Goal: Book appointment/travel/reservation: Book appointment/travel/reservation

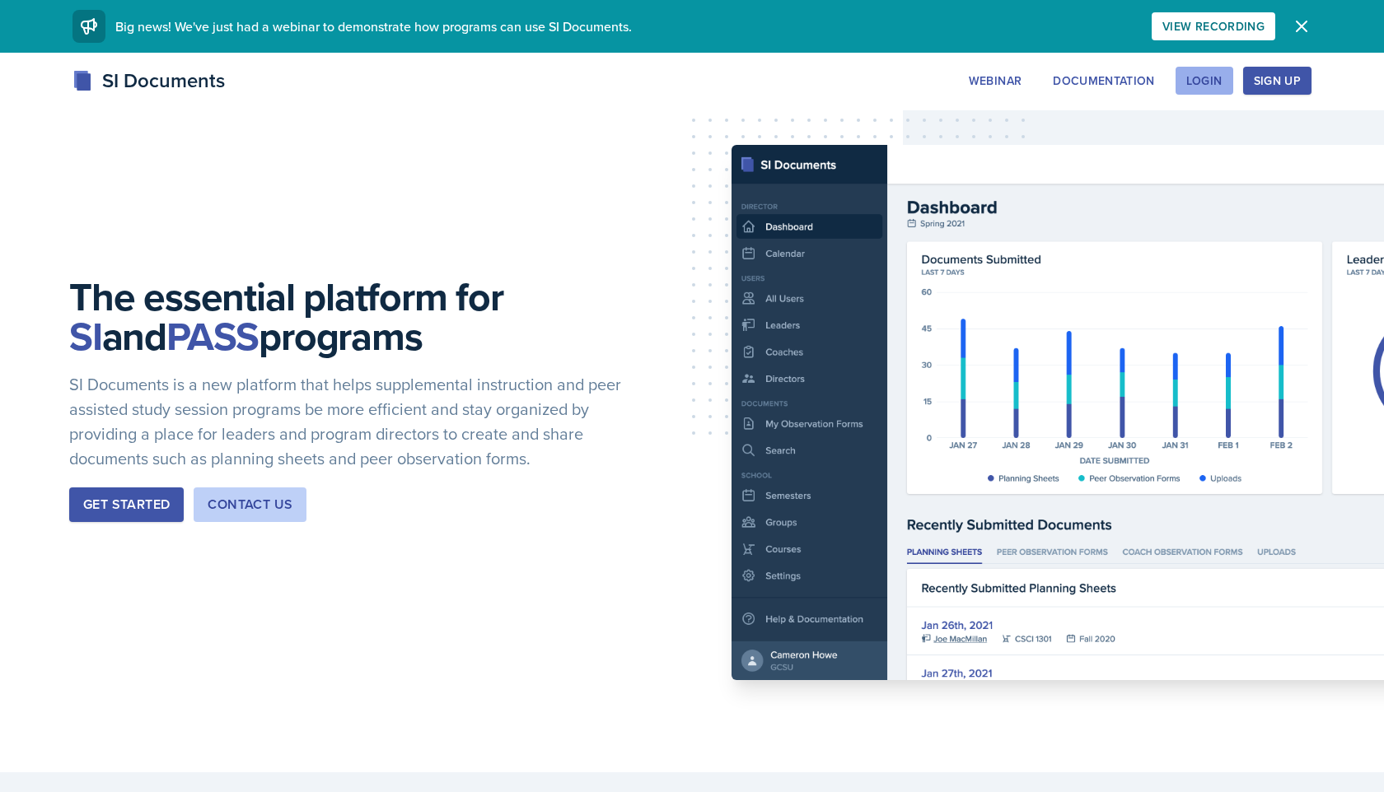
click at [1210, 77] on div "Login" at bounding box center [1204, 80] width 36 height 13
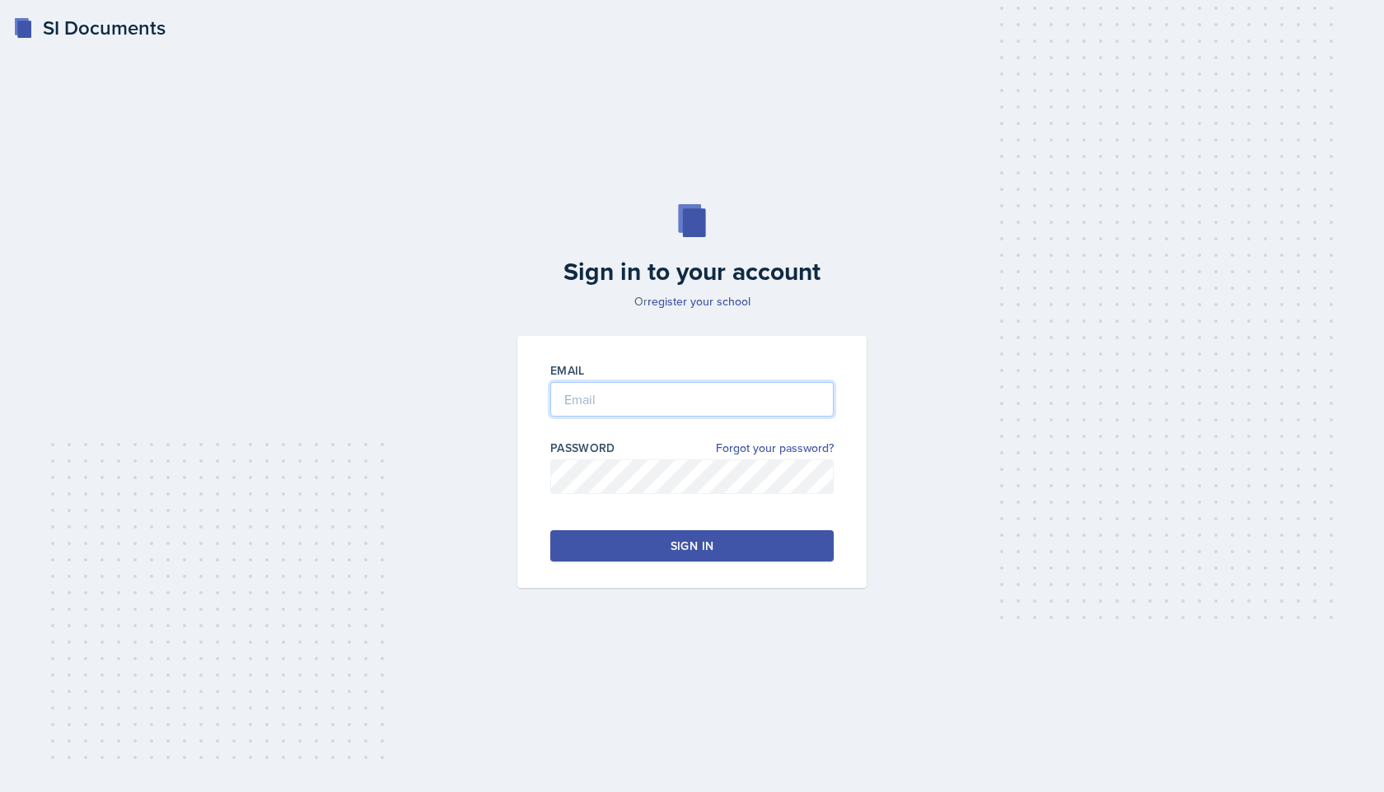
click at [619, 395] on input "email" at bounding box center [691, 399] width 283 height 35
type input "[PERSON_NAME][DOMAIN_NAME][EMAIL_ADDRESS][PERSON_NAME][DOMAIN_NAME]"
click at [702, 554] on button "Sign in" at bounding box center [691, 545] width 283 height 31
click at [726, 533] on button "Sign in" at bounding box center [691, 545] width 283 height 31
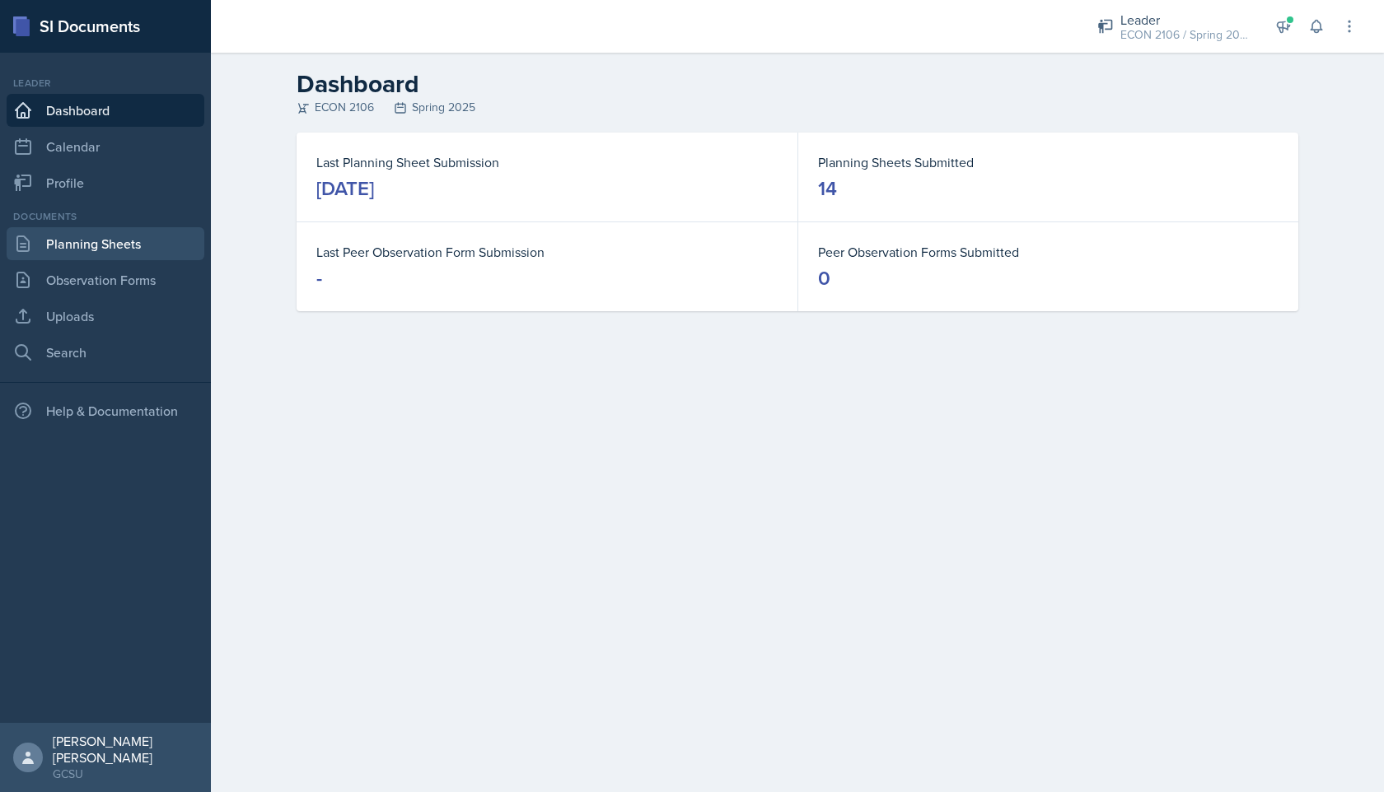
click at [108, 248] on link "Planning Sheets" at bounding box center [106, 243] width 198 height 33
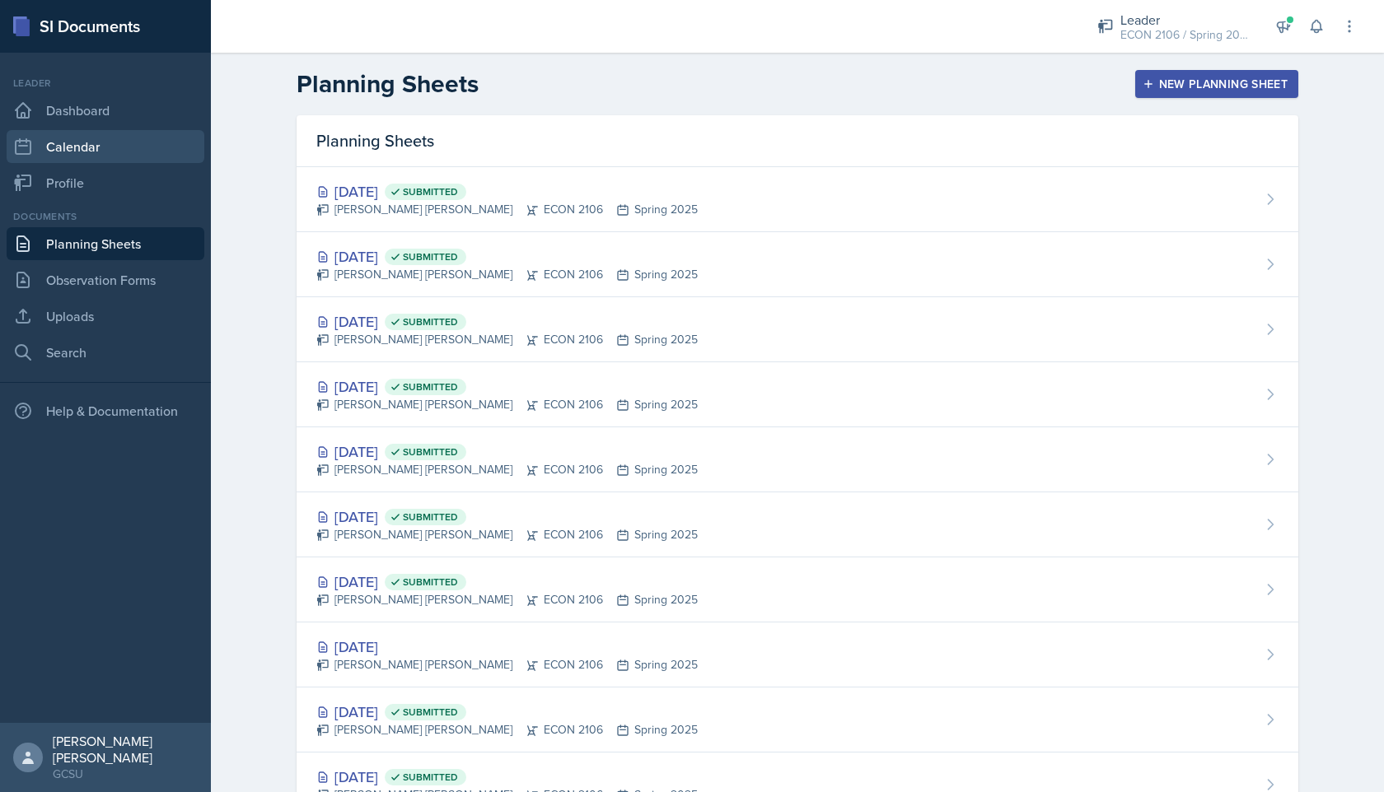
click at [112, 154] on link "Calendar" at bounding box center [106, 146] width 198 height 33
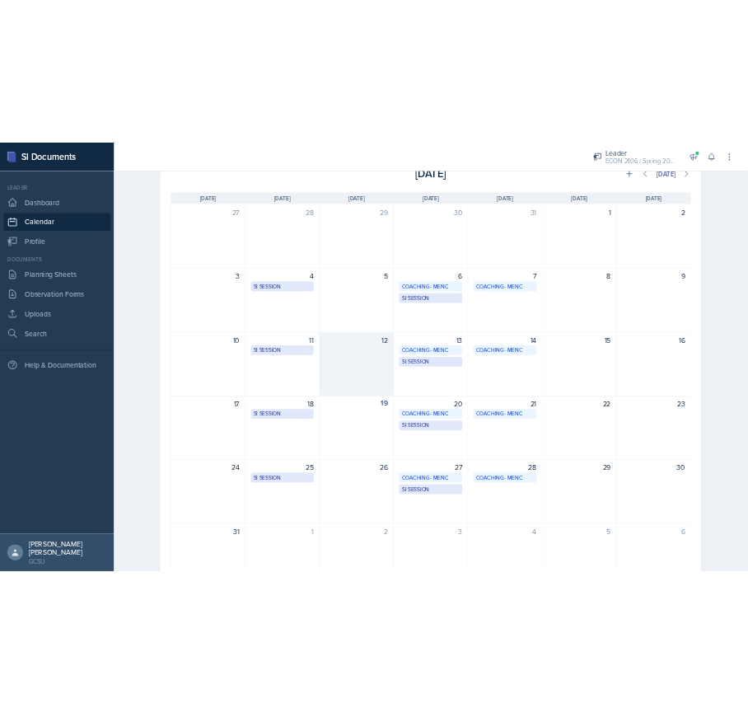
scroll to position [104, 0]
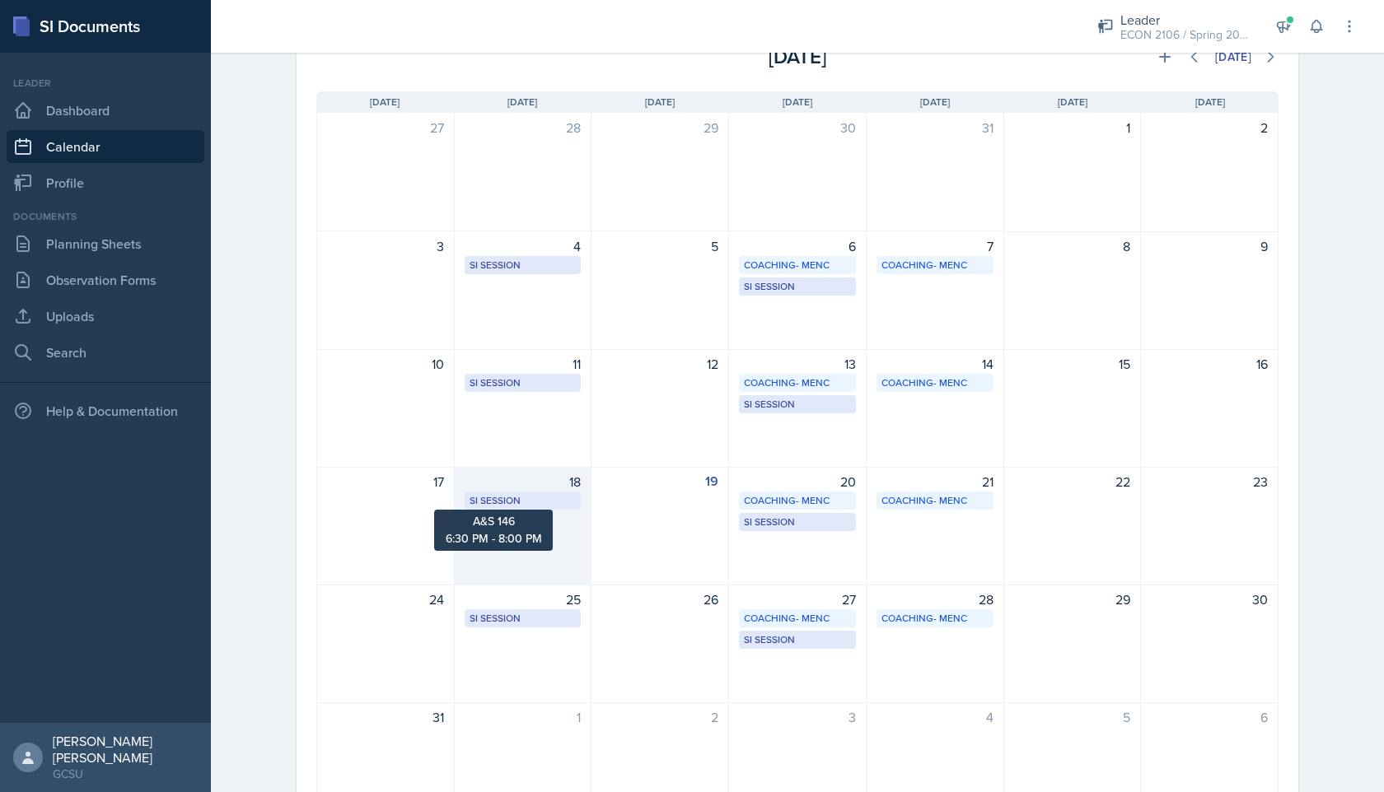
click at [541, 498] on div "SI Session" at bounding box center [523, 500] width 107 height 15
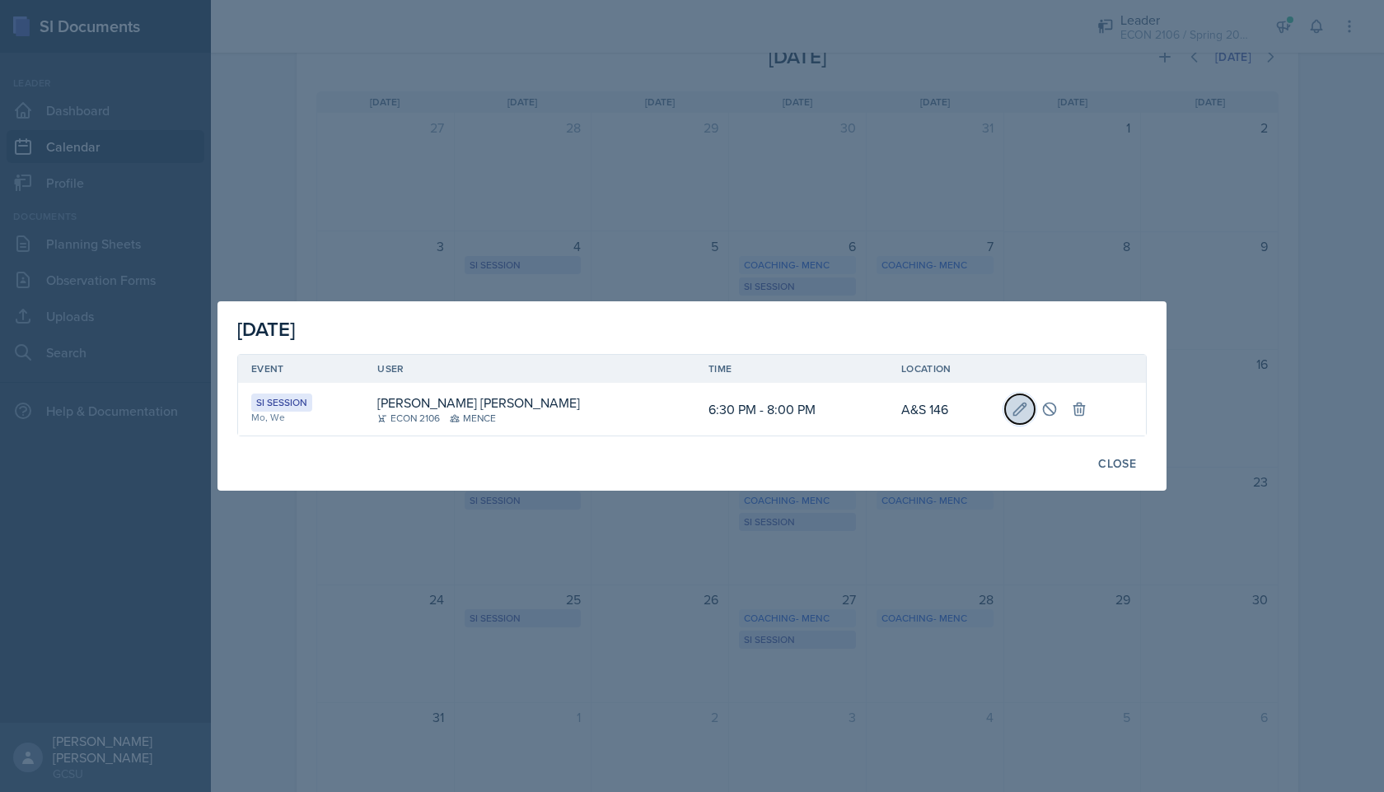
click at [1013, 409] on icon at bounding box center [1019, 409] width 12 height 12
select select "6"
select select "30"
select select "PM"
select select "8"
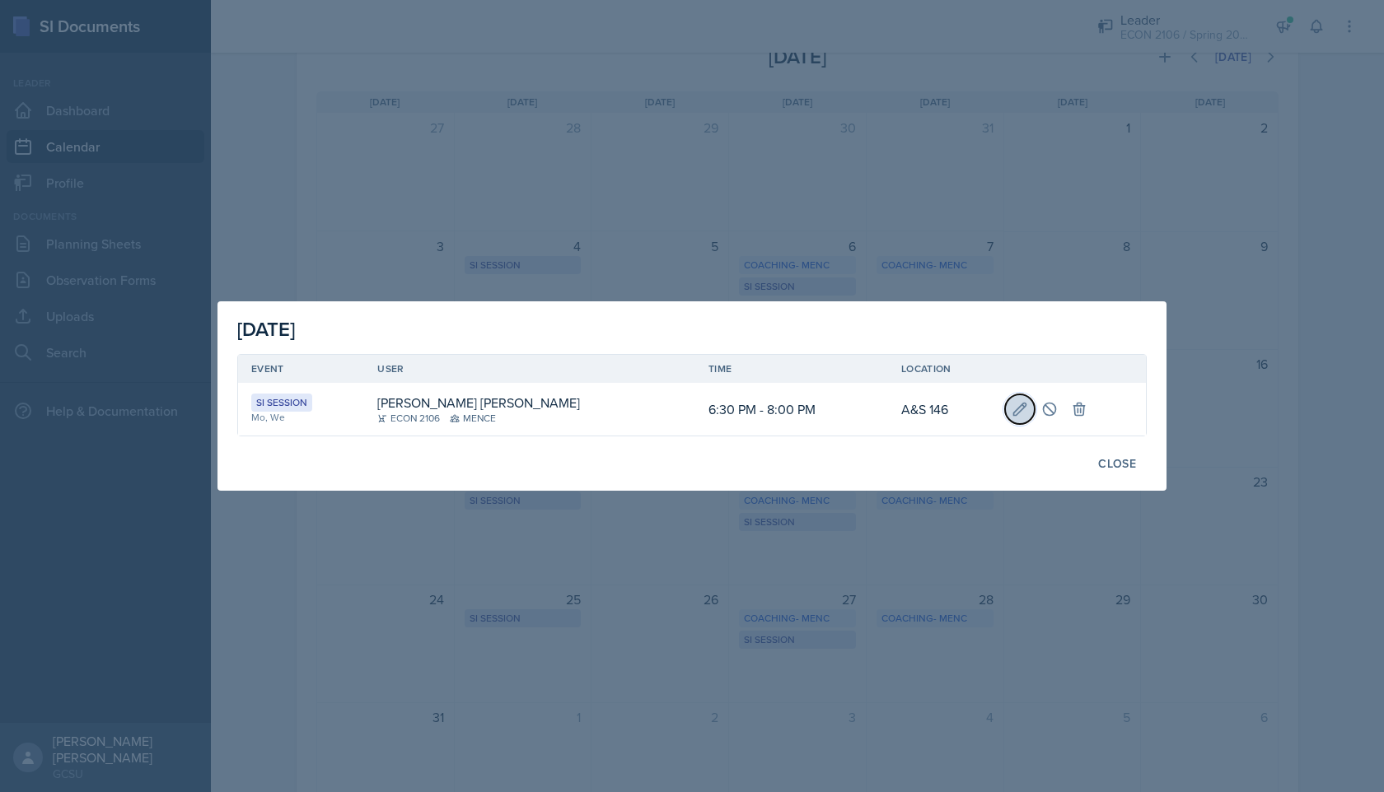
select select "0"
select select "PM"
type input "A&S 146"
select select "700c1d41-4793-48d3-8616-e09499dfb71d"
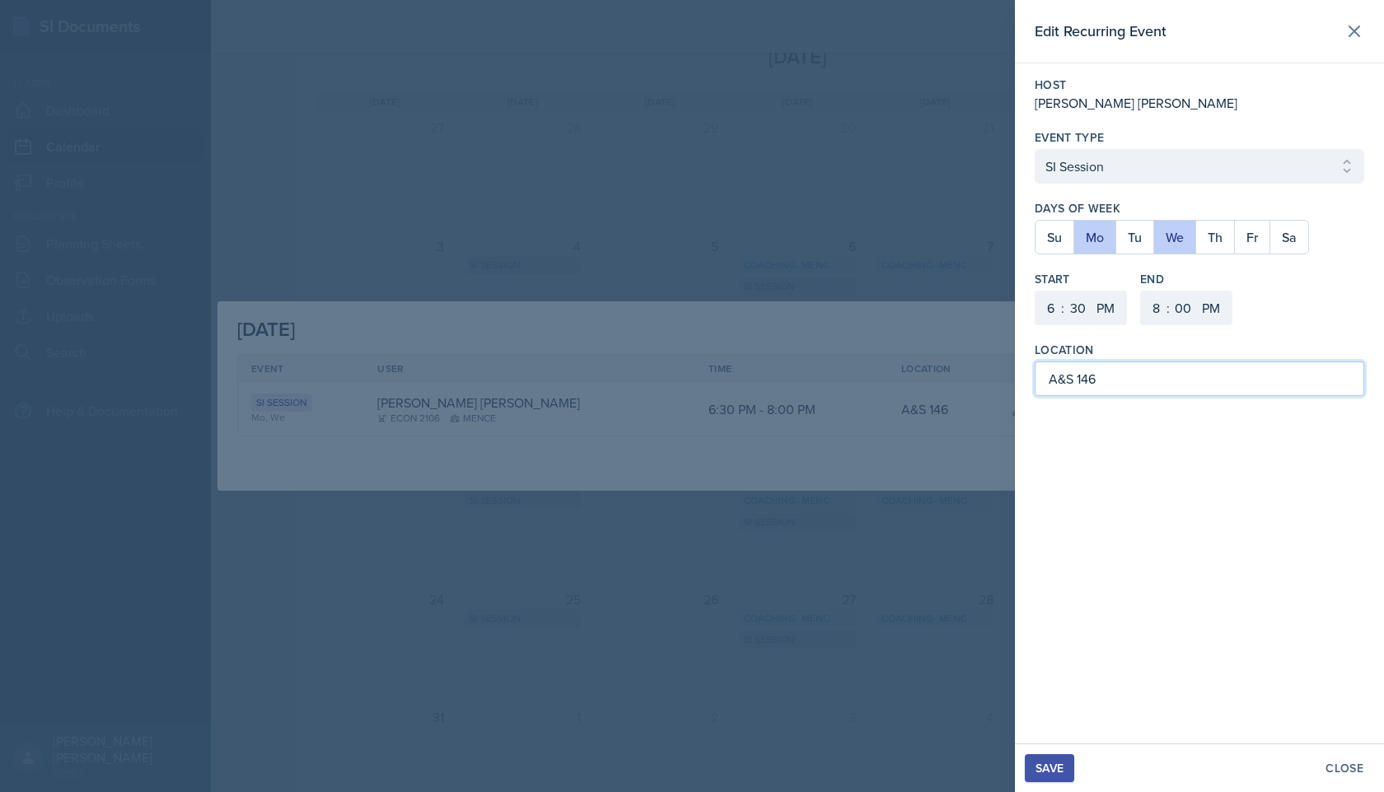
click at [1108, 372] on input "A&S 146" at bounding box center [1200, 379] width 330 height 35
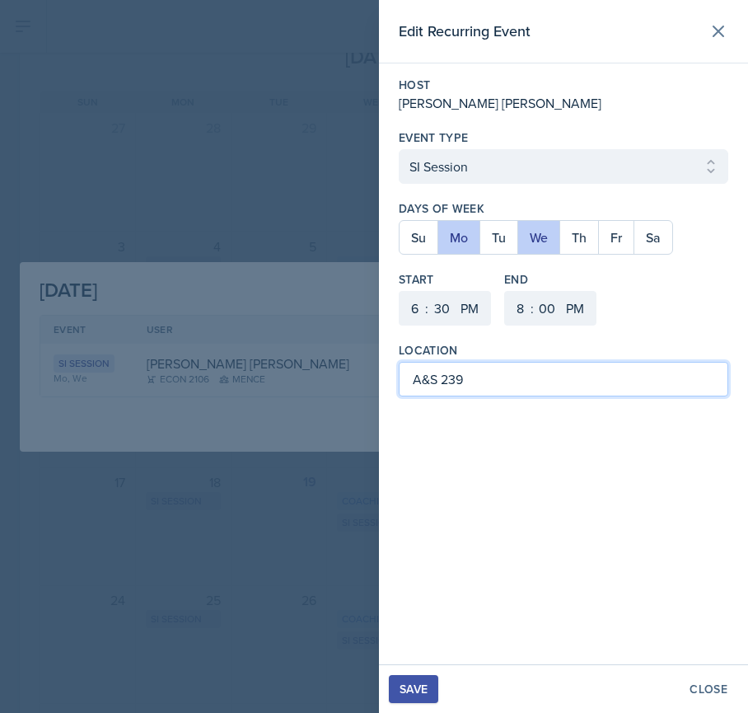
type input "A&S 239"
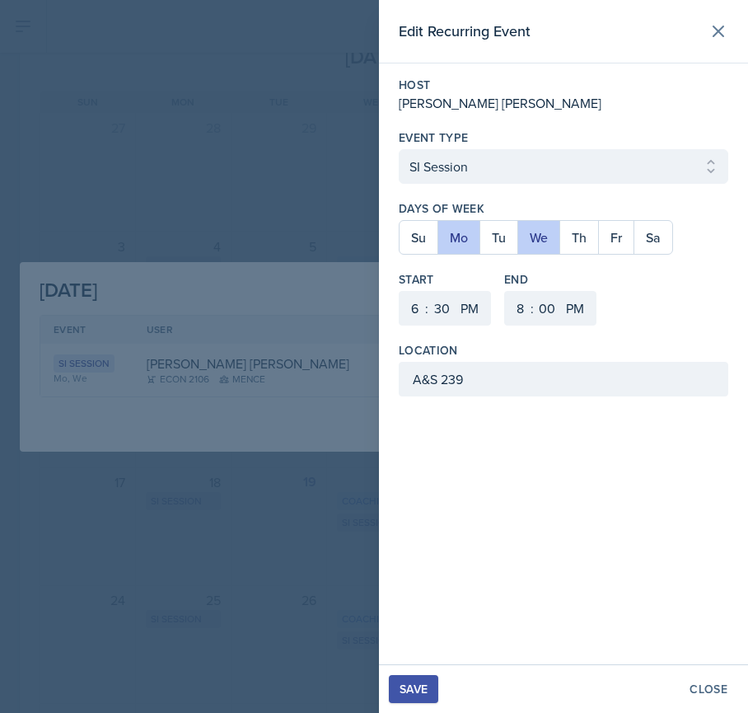
click at [414, 691] on div "Save" at bounding box center [414, 688] width 28 height 13
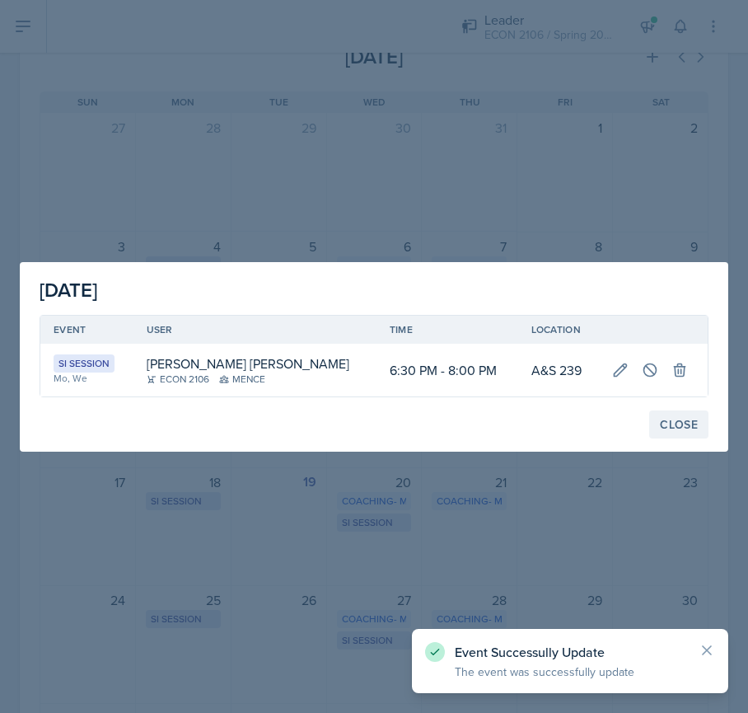
click at [680, 430] on div "Close" at bounding box center [679, 424] width 38 height 13
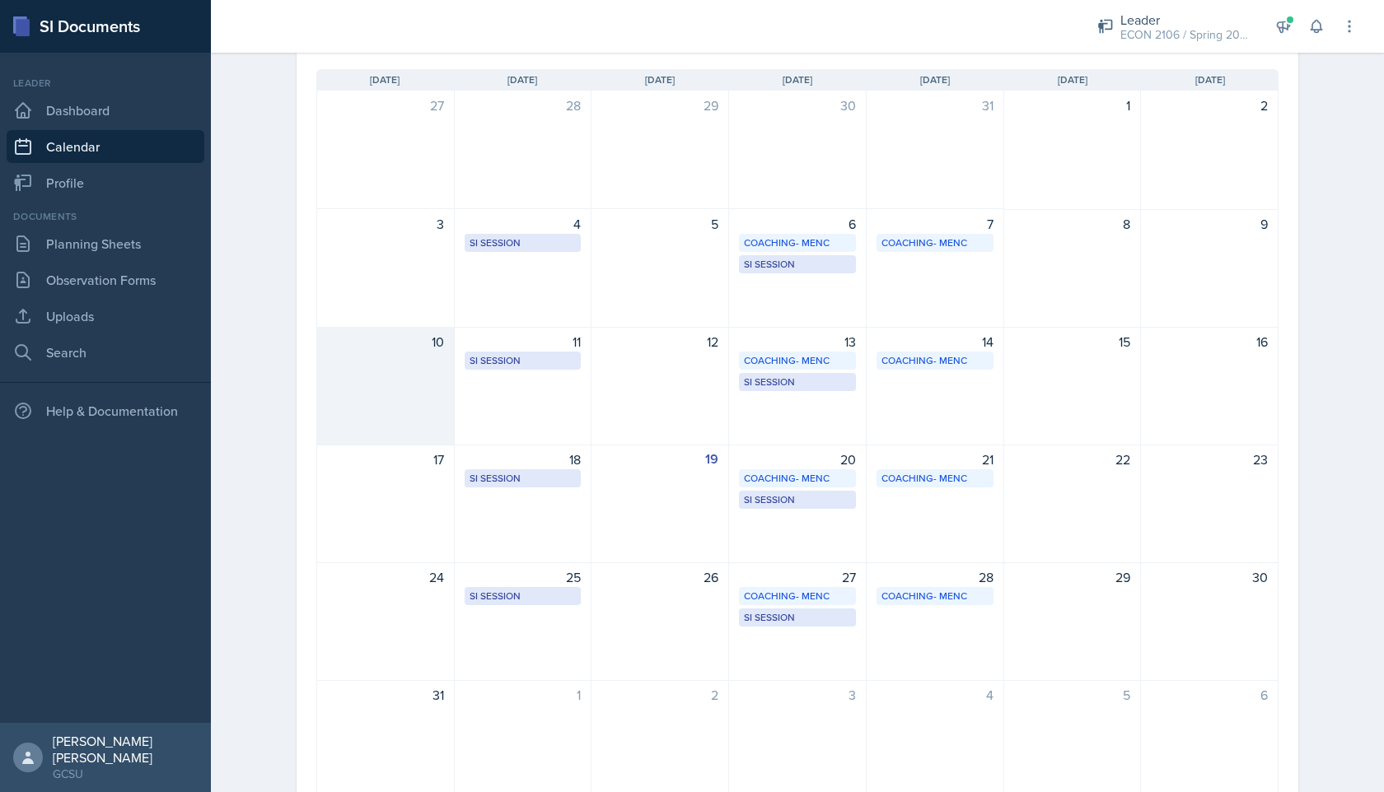
scroll to position [0, 0]
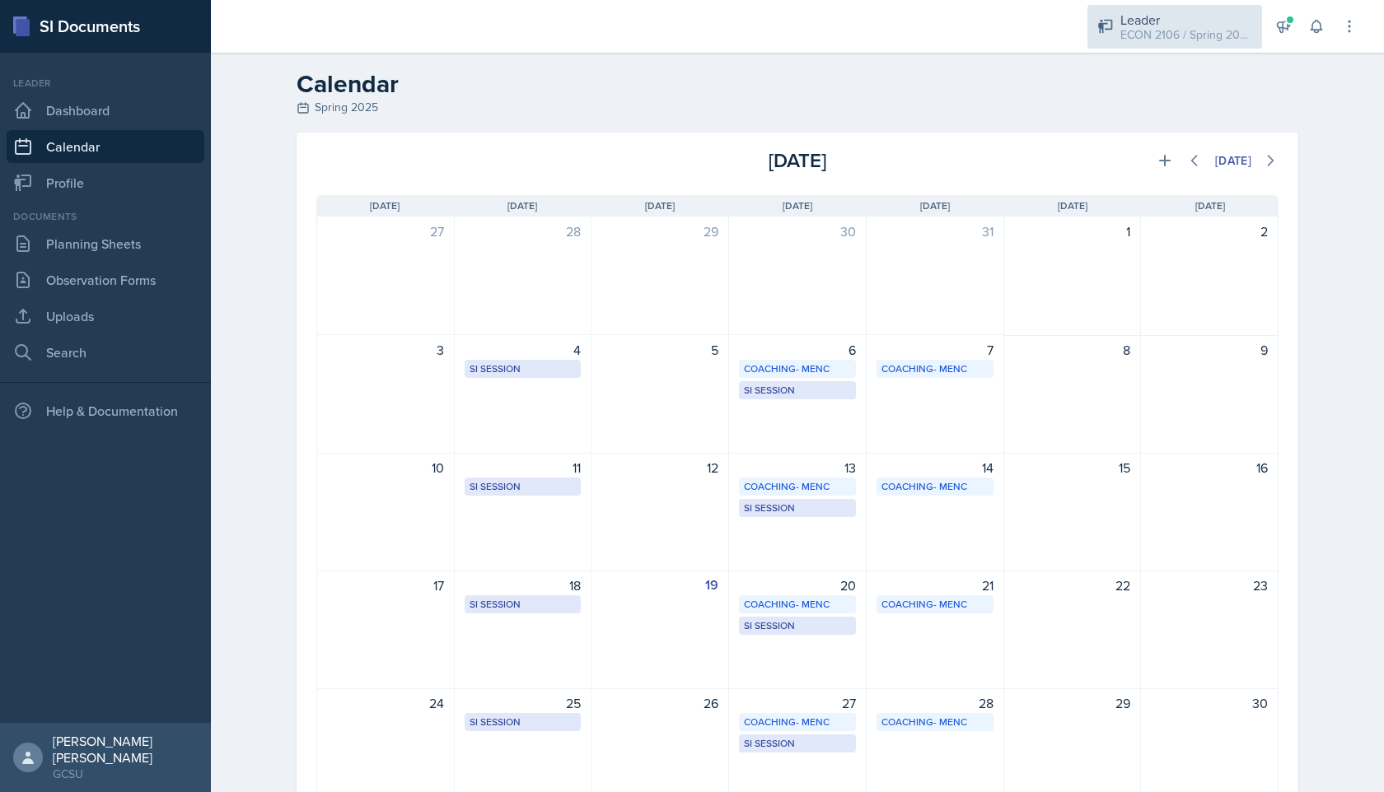
click at [1146, 46] on div "Leader ECON 2106 / Spring 2025" at bounding box center [1174, 27] width 175 height 44
click at [1146, 45] on div "Leader ECON 2106 / Spring 2025" at bounding box center [1174, 27] width 175 height 44
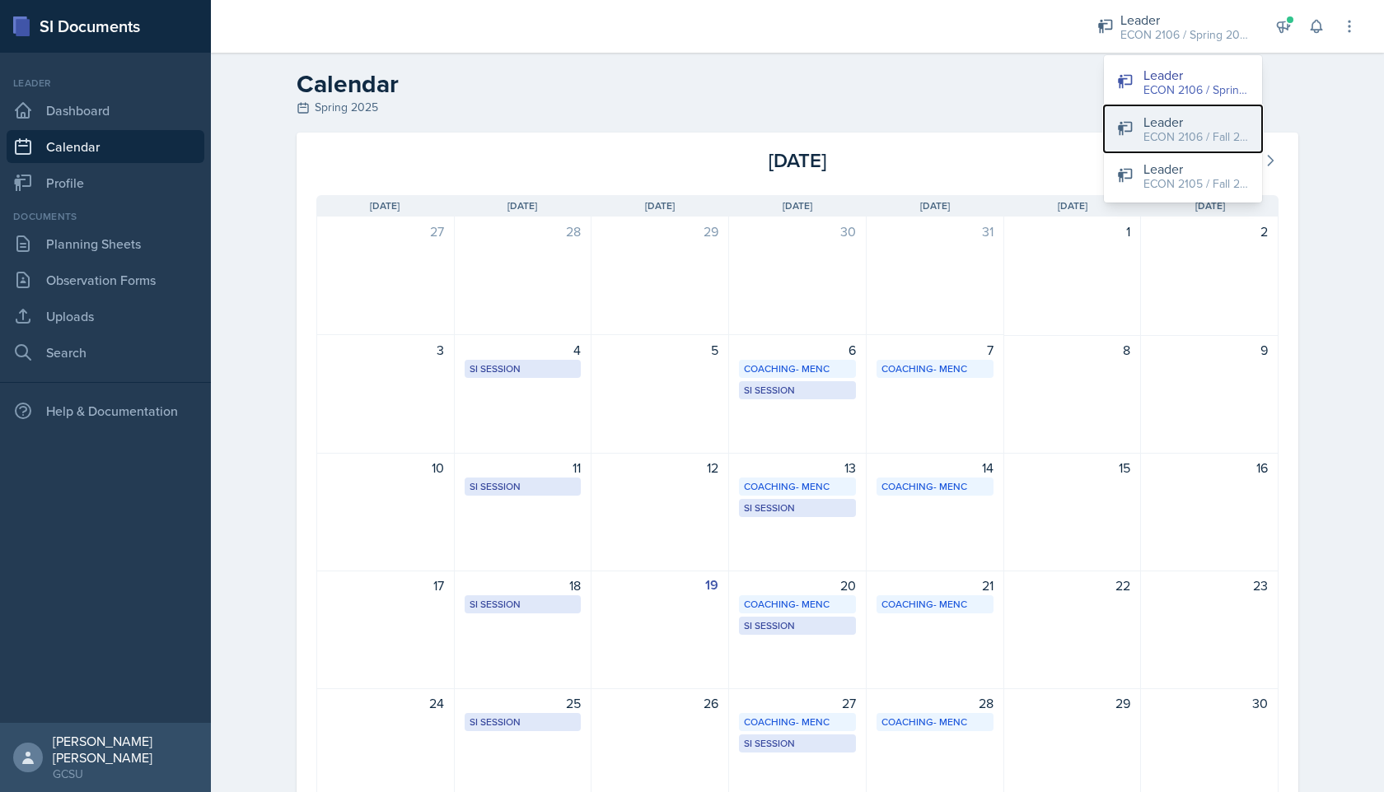
click at [1157, 123] on div "Leader" at bounding box center [1195, 122] width 105 height 20
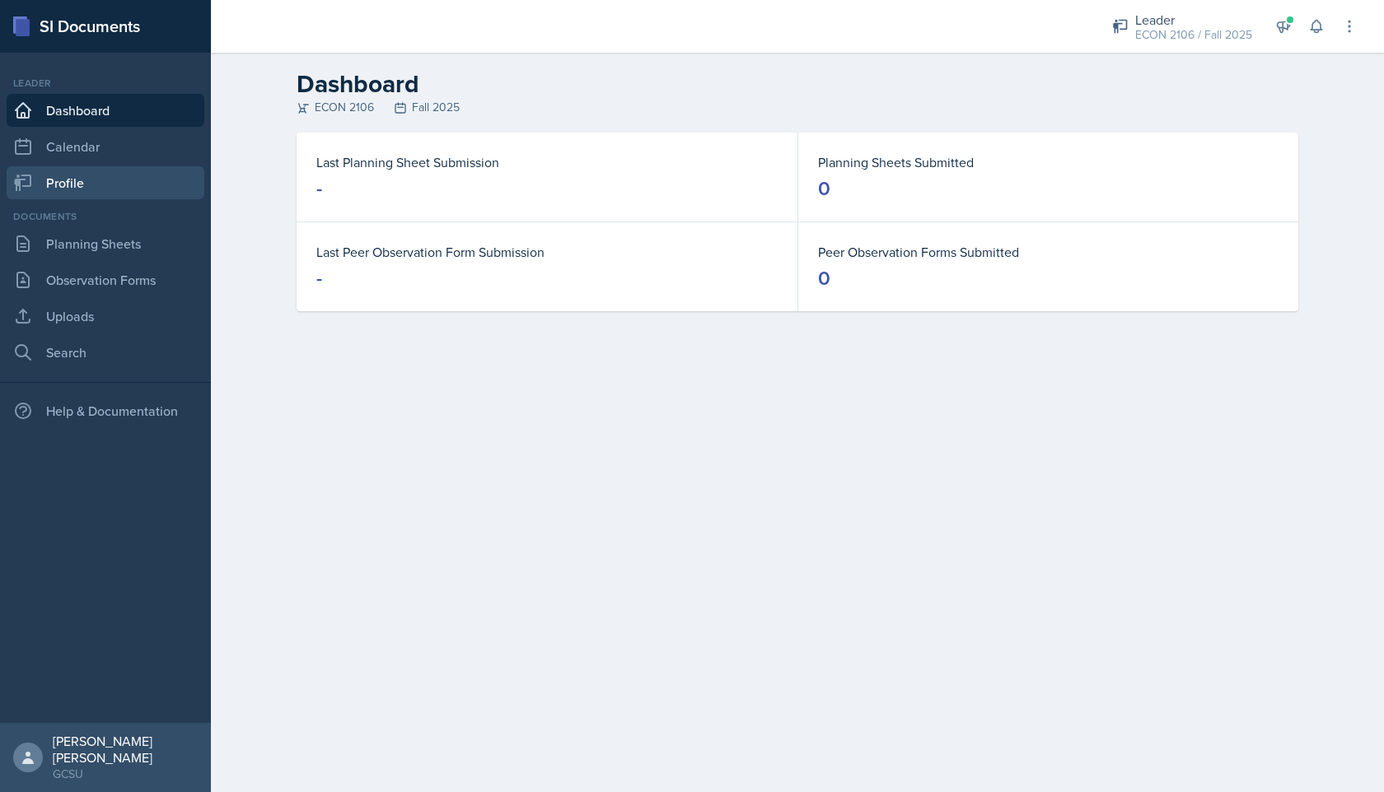
click at [147, 198] on link "Profile" at bounding box center [106, 182] width 198 height 33
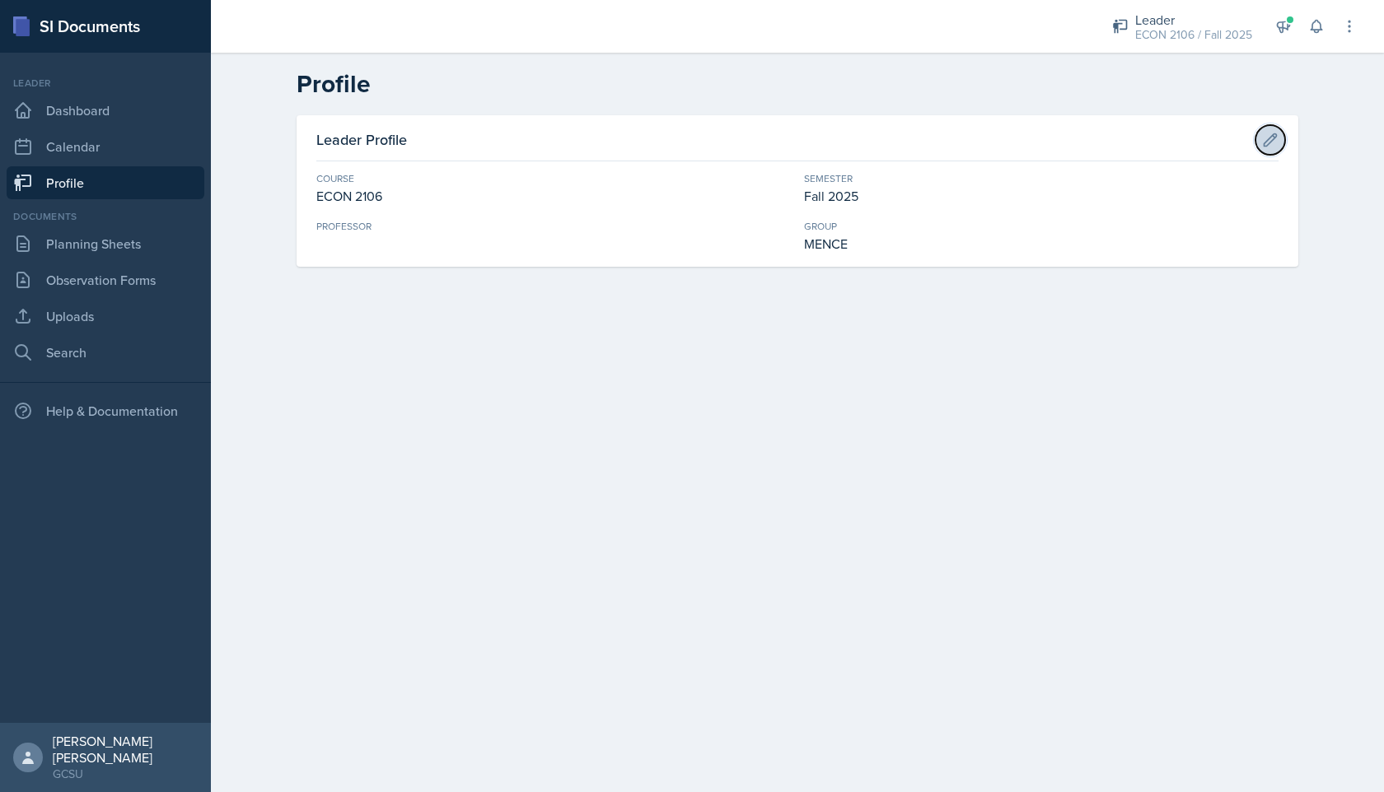
click at [1269, 143] on icon at bounding box center [1270, 140] width 16 height 16
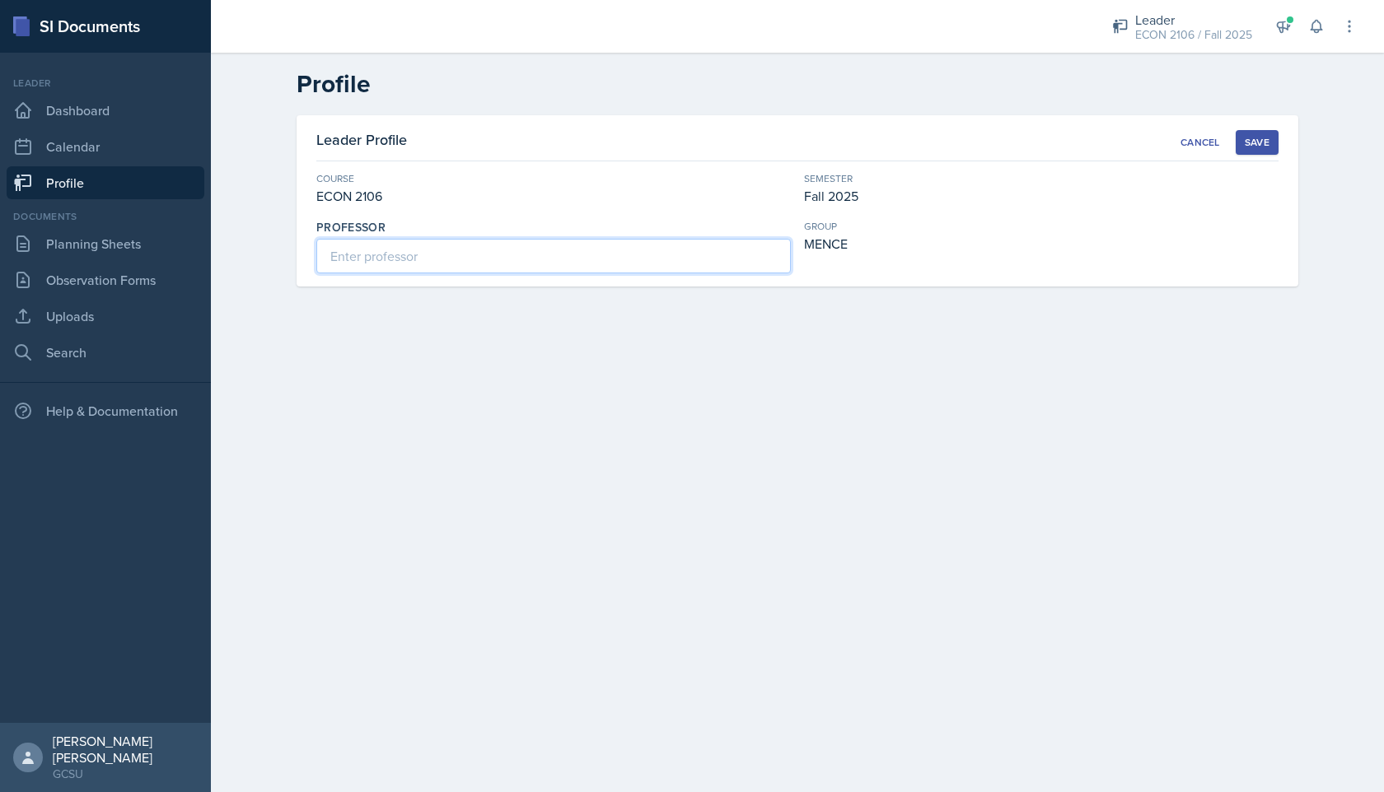
click at [507, 269] on input at bounding box center [553, 256] width 474 height 35
type input "swinton"
click at [1261, 143] on div "Save" at bounding box center [1257, 142] width 25 height 13
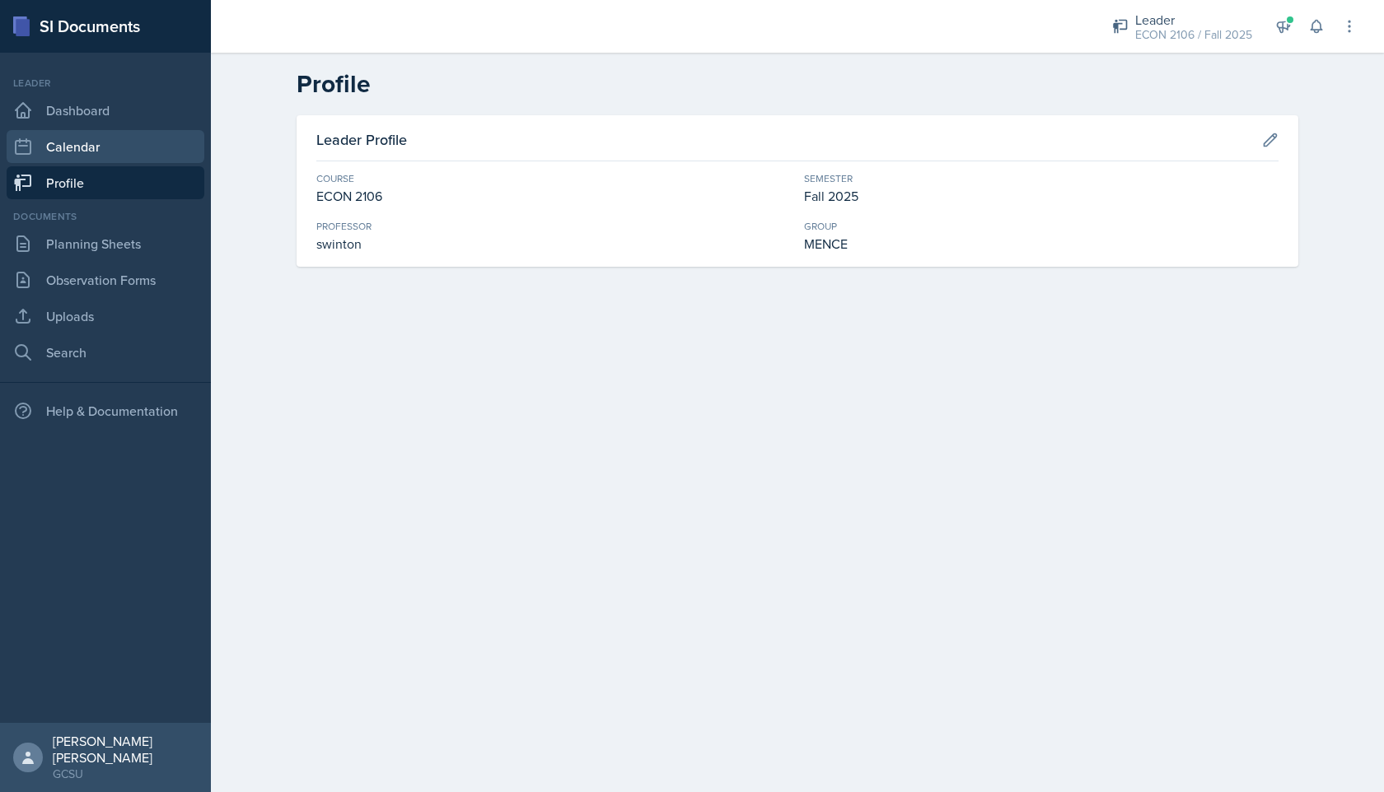
click at [134, 137] on link "Calendar" at bounding box center [106, 146] width 198 height 33
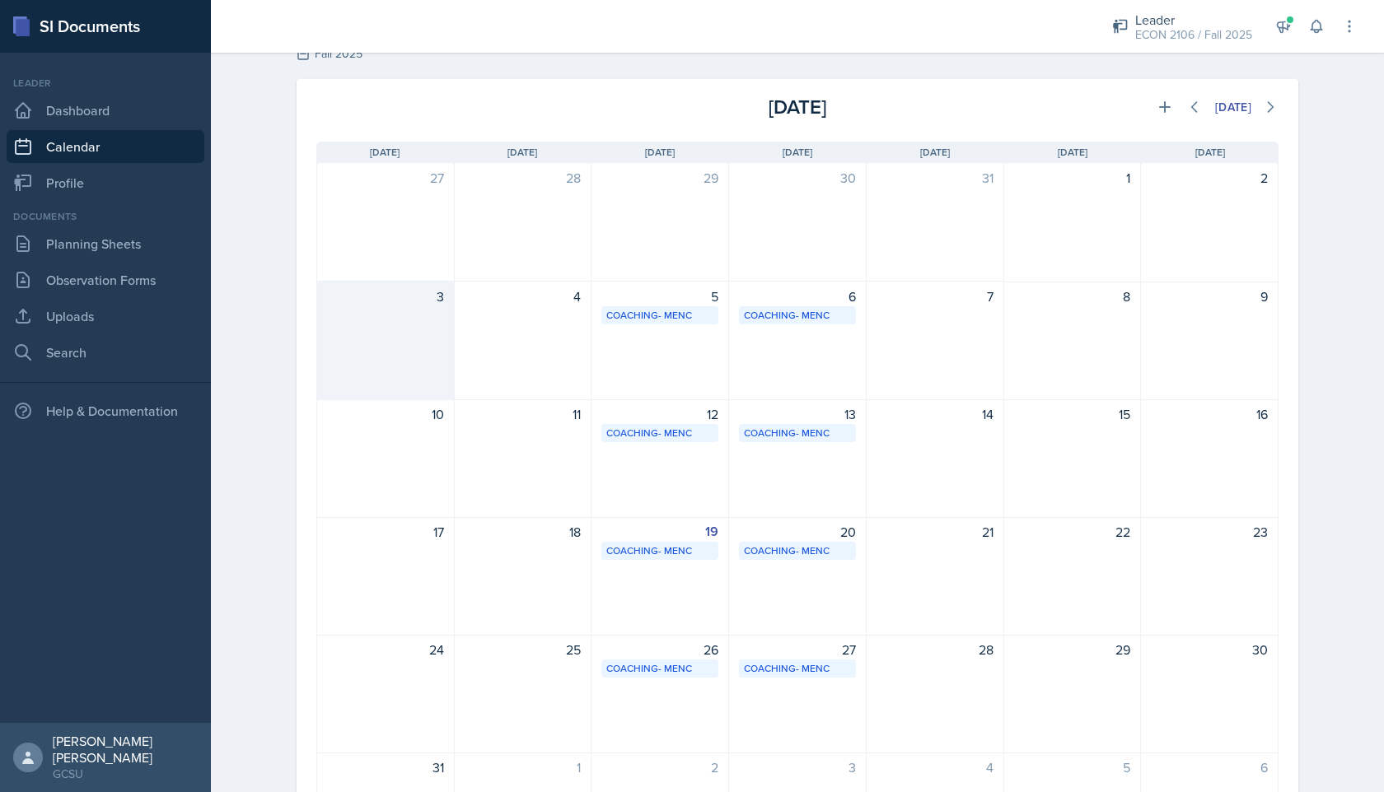
scroll to position [58, 0]
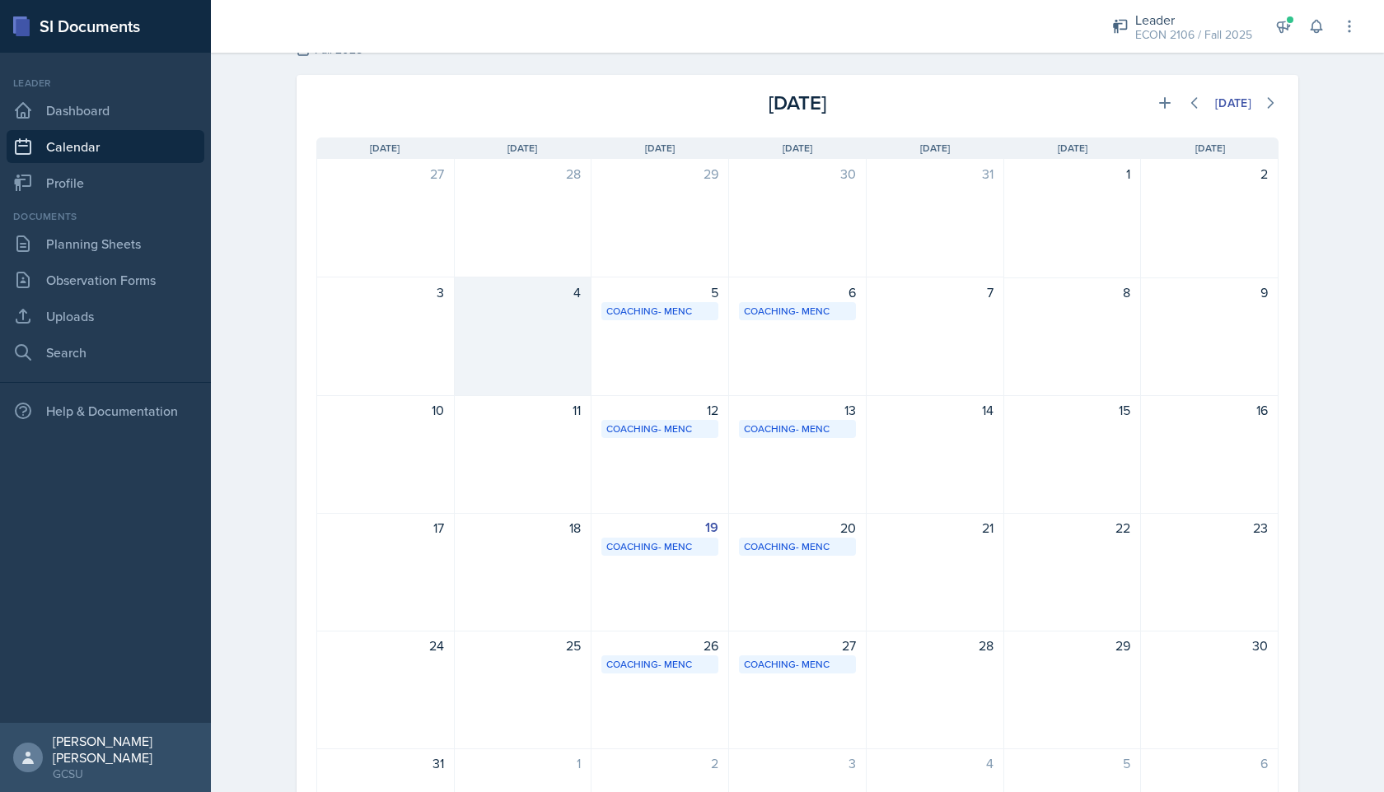
click at [526, 324] on div "4" at bounding box center [524, 337] width 138 height 119
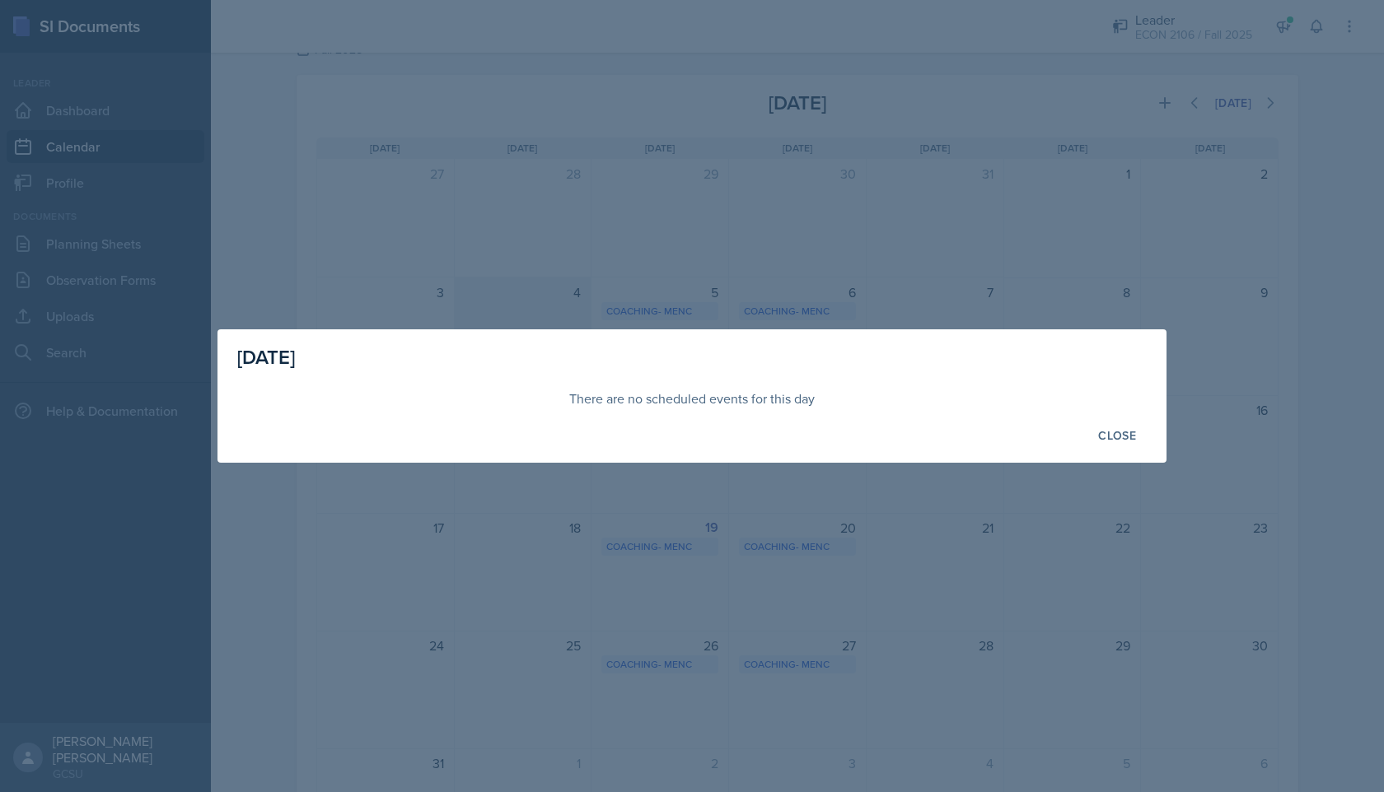
click at [526, 324] on div at bounding box center [692, 396] width 1384 height 792
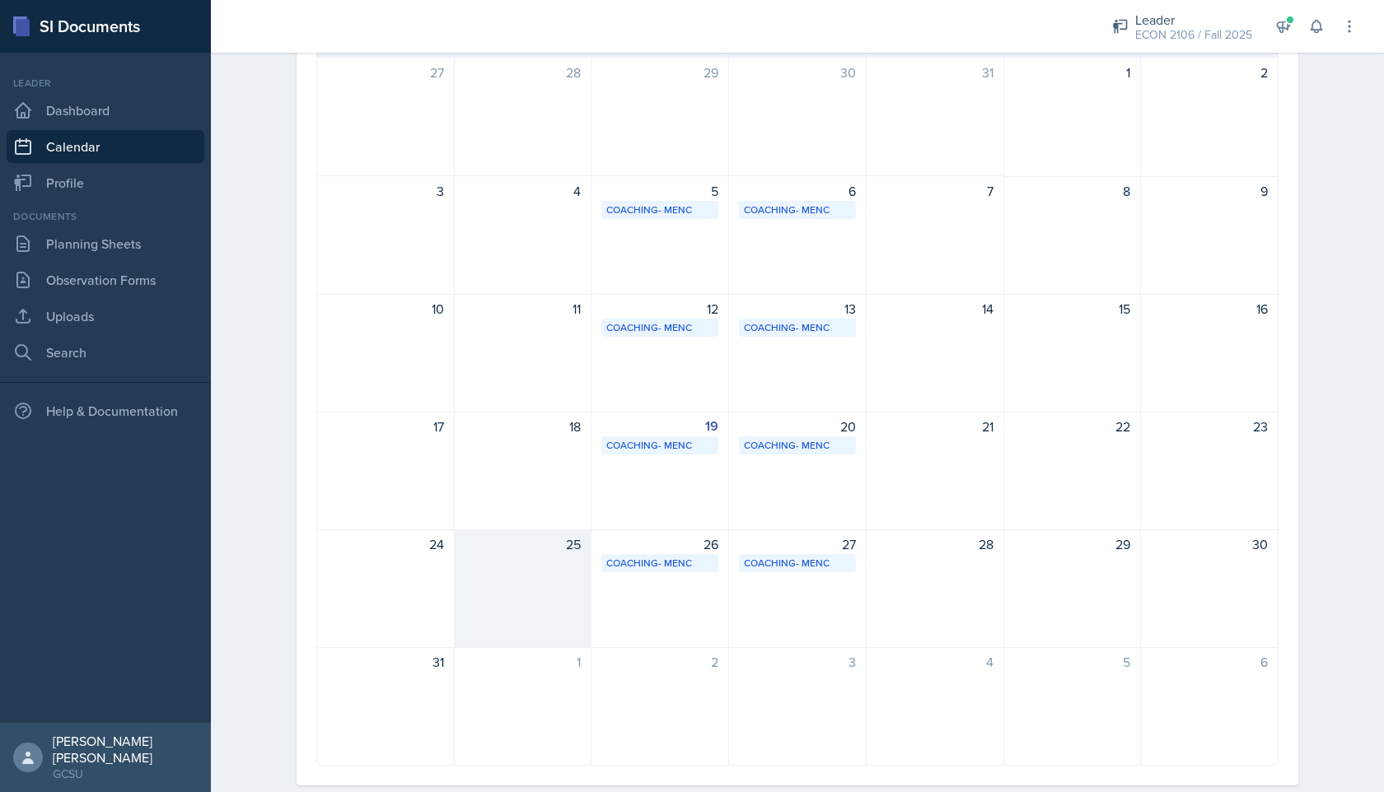
scroll to position [162, 0]
click at [525, 587] on div "25" at bounding box center [524, 585] width 138 height 119
click at [0, 0] on div at bounding box center [0, 0] width 0 height 0
click at [525, 587] on div "25" at bounding box center [524, 585] width 138 height 119
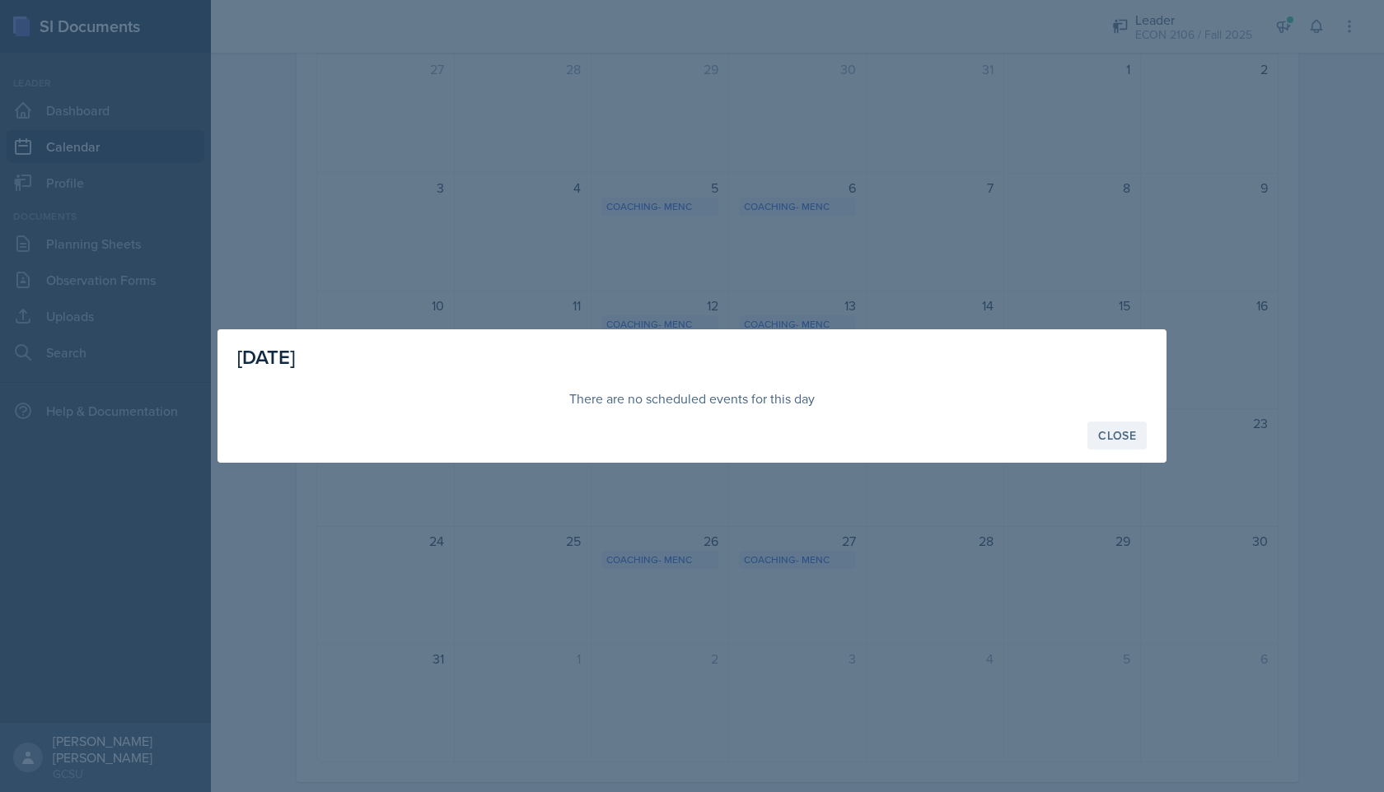
click at [1095, 438] on button "Close" at bounding box center [1116, 436] width 59 height 28
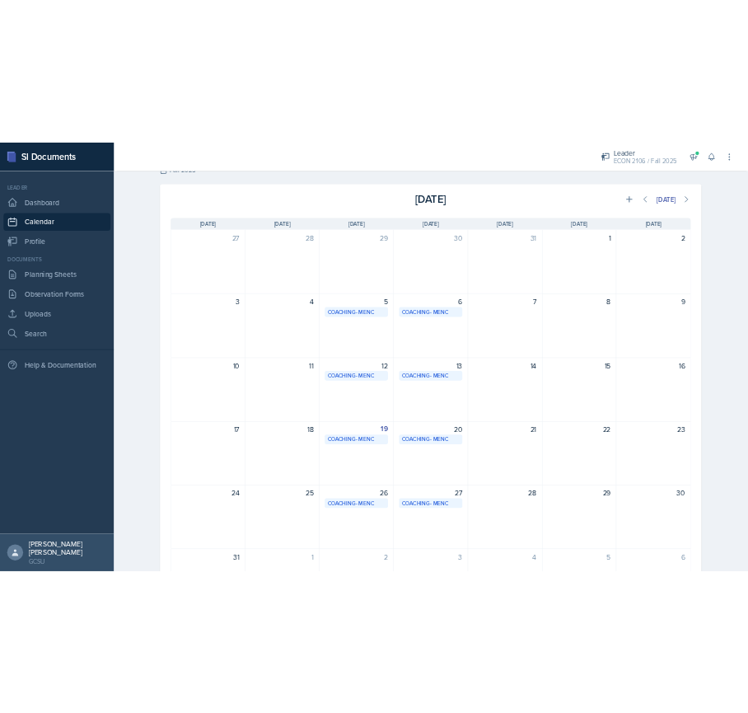
scroll to position [91, 0]
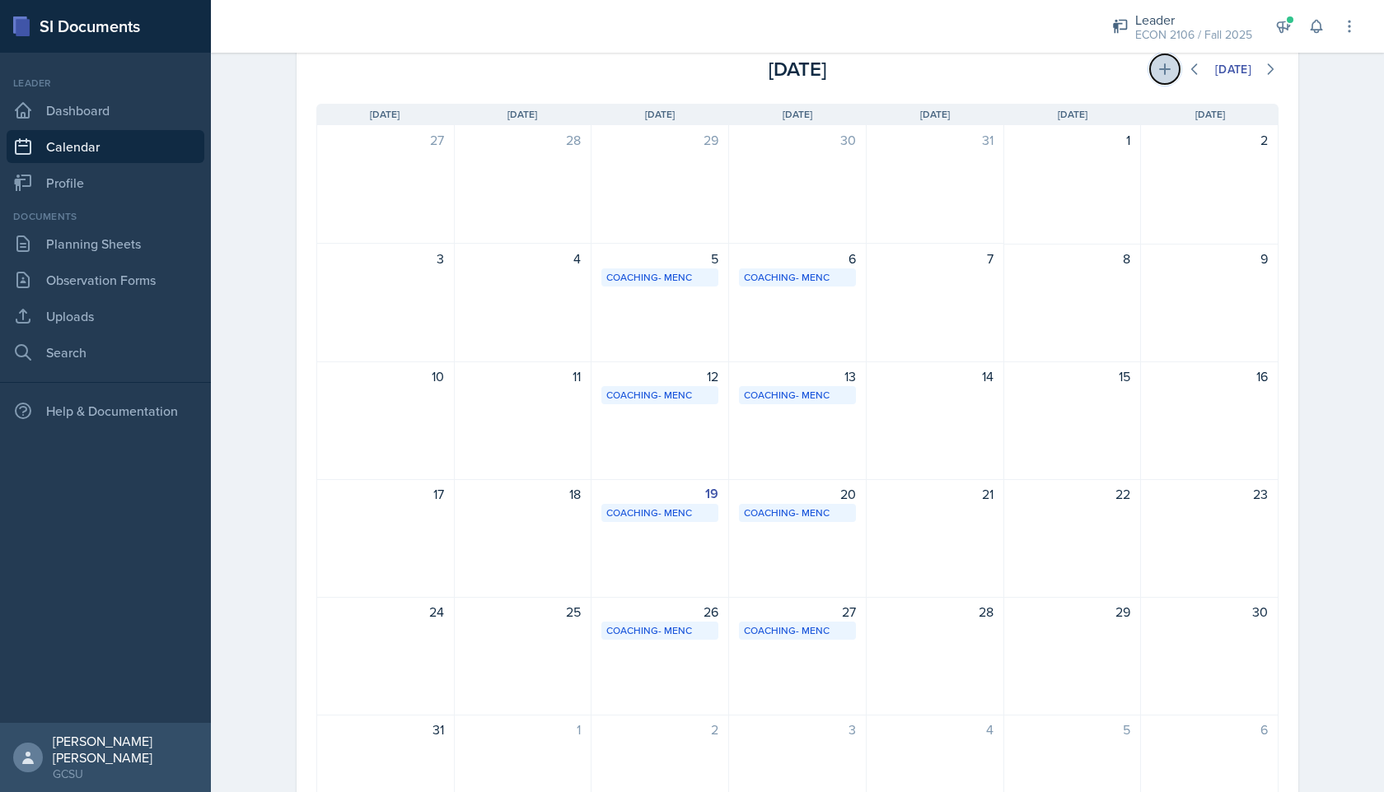
click at [1157, 71] on icon at bounding box center [1165, 69] width 16 height 16
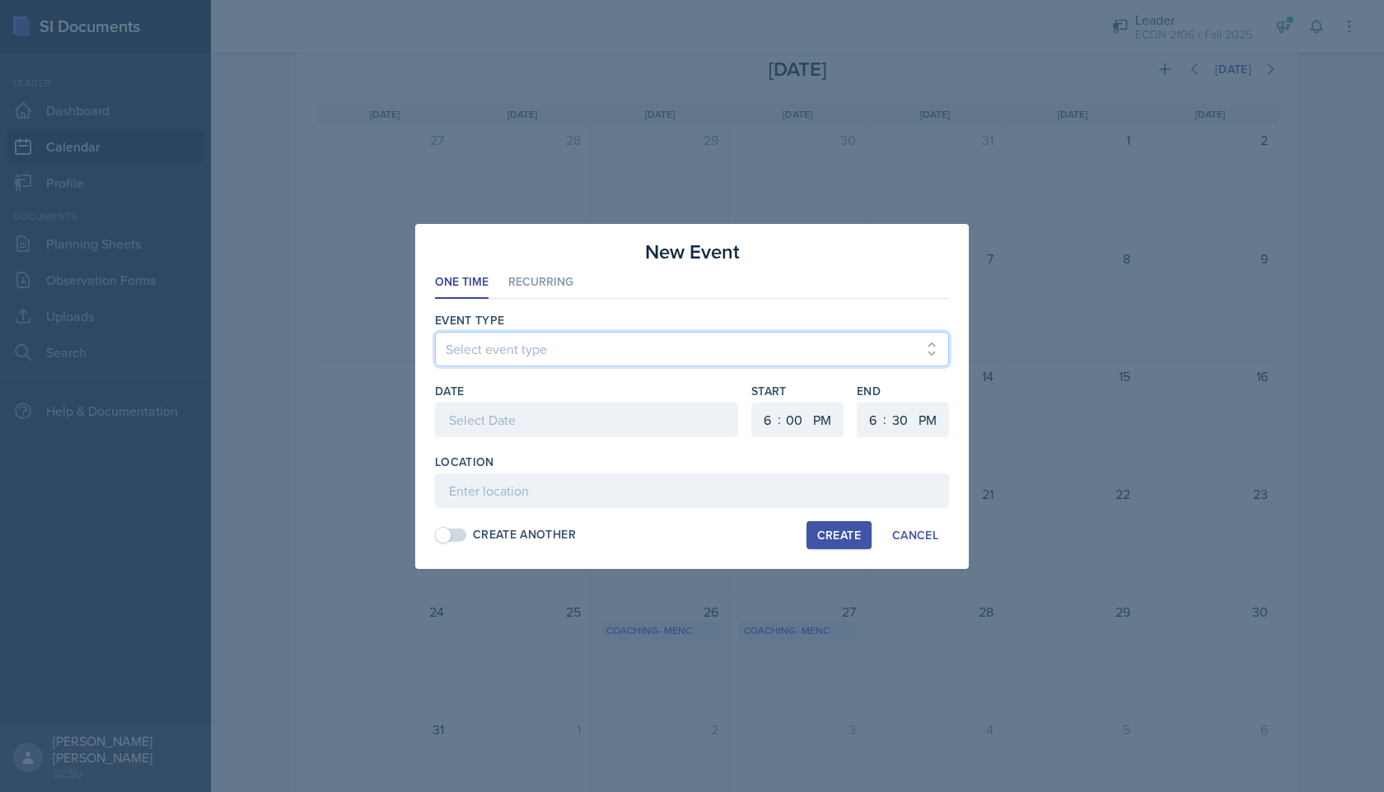
click at [706, 350] on select "Select event type Leader Training New Calendar Event SI Session" at bounding box center [692, 349] width 514 height 35
select select "700c1d41-4793-48d3-8616-e09499dfb71d"
click at [666, 416] on div at bounding box center [586, 420] width 303 height 35
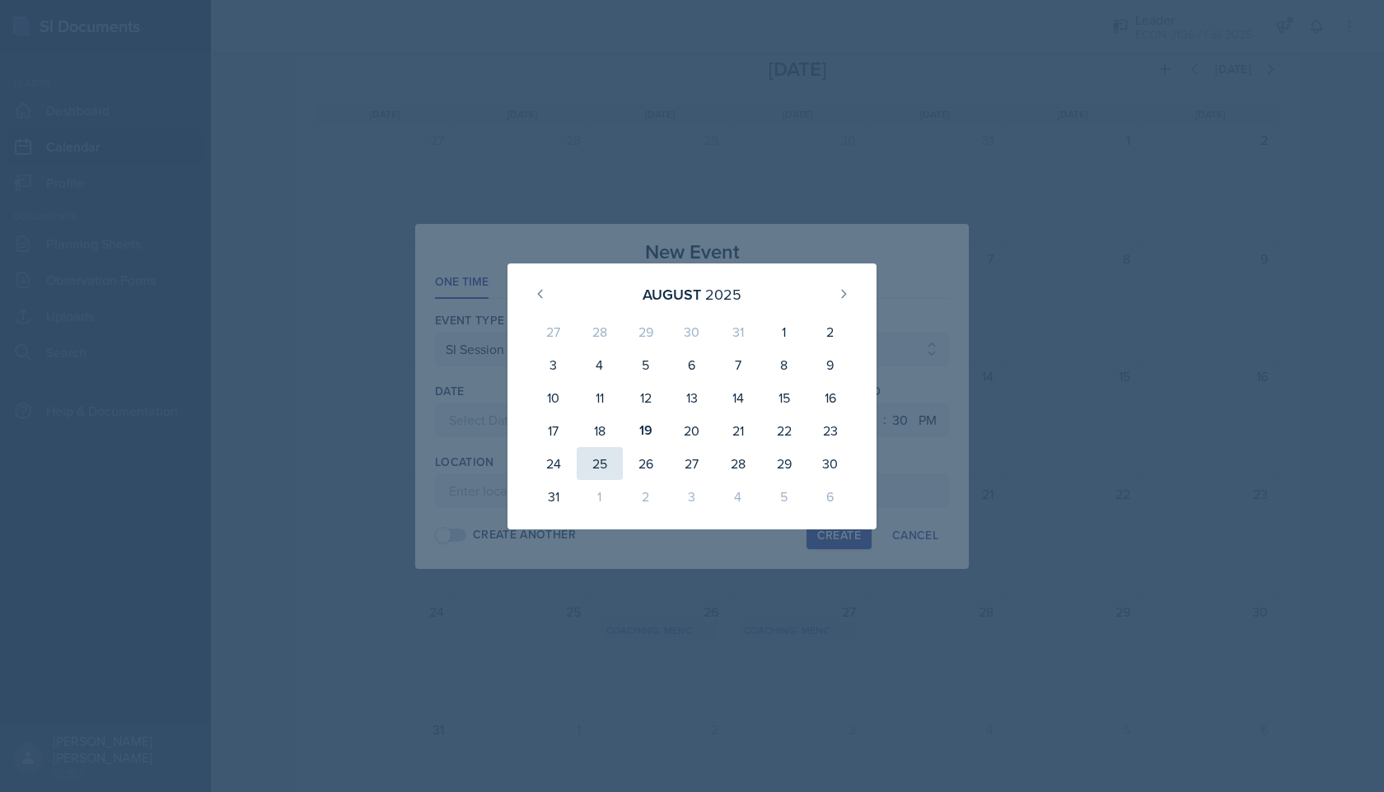
click at [617, 463] on div "25" at bounding box center [600, 463] width 46 height 33
type input "[DATE]"
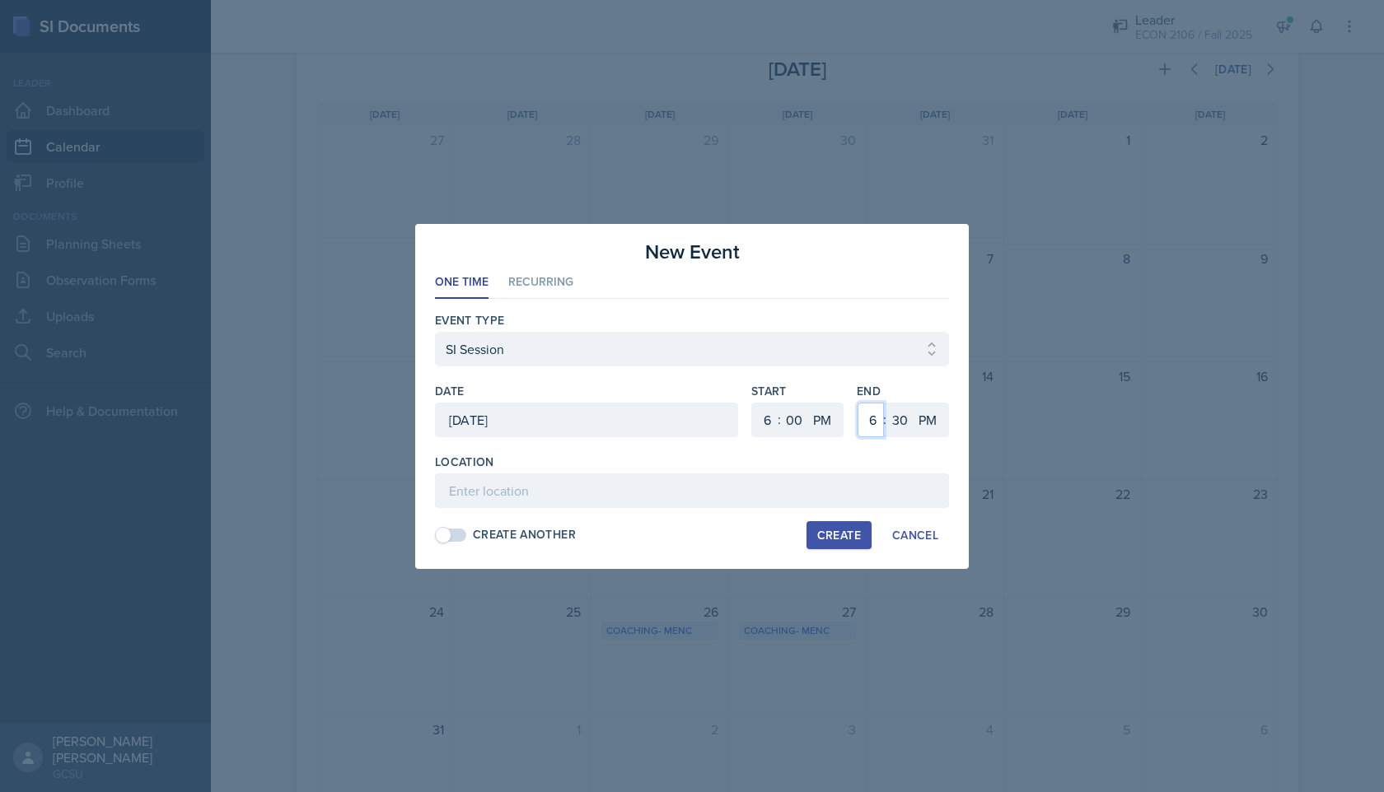
click at [871, 423] on select "1 2 3 4 5 6 7 8 9 10 11 12" at bounding box center [871, 420] width 26 height 35
select select "8"
click at [896, 420] on select "00 05 10 15 20 25 30 35 40 45 50 55" at bounding box center [899, 420] width 26 height 35
select select "0"
click at [790, 427] on select "00 05 10 15 20 25 30 35 40 45 50 55" at bounding box center [794, 420] width 26 height 35
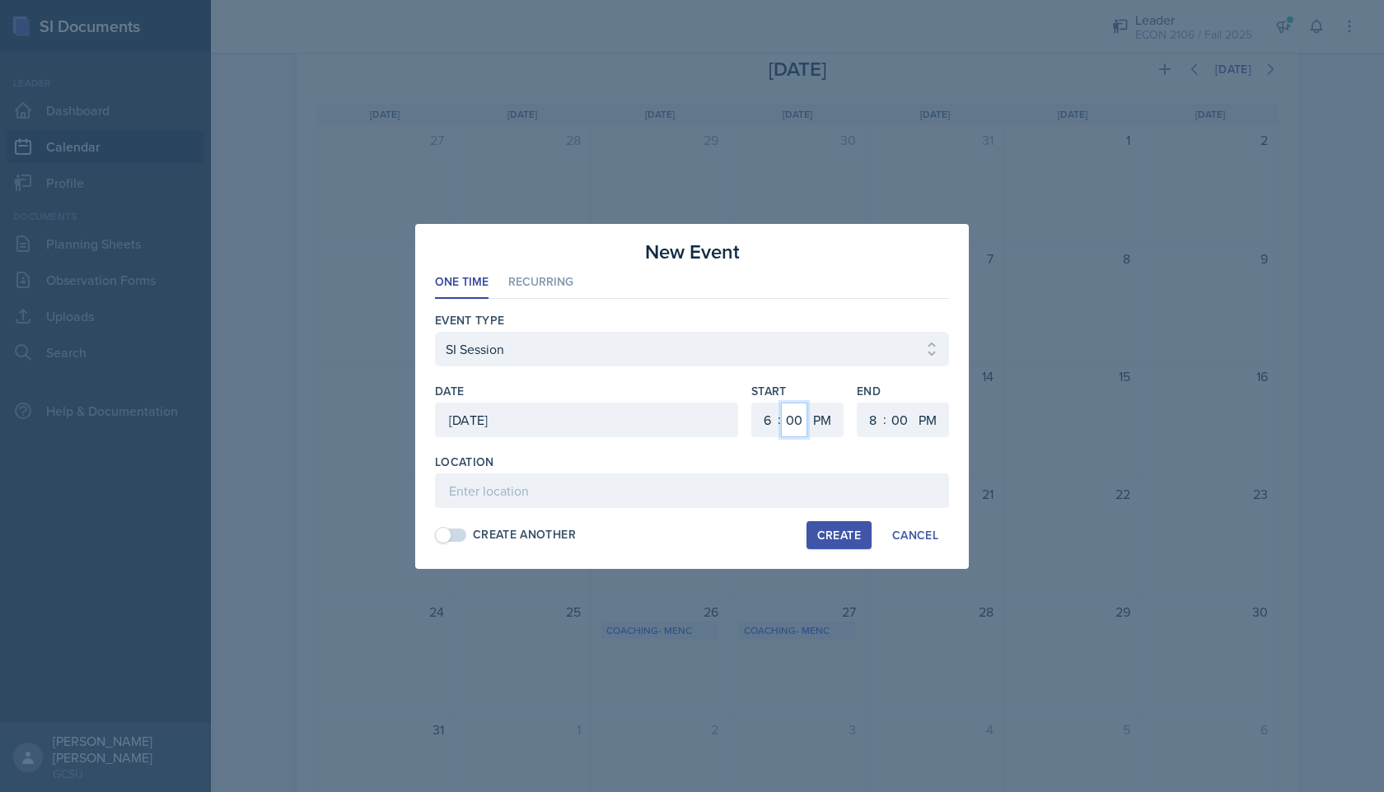
select select "30"
click at [590, 489] on input at bounding box center [692, 491] width 514 height 35
click at [460, 531] on span at bounding box center [452, 535] width 30 height 13
click at [549, 279] on li "Recurring" at bounding box center [540, 283] width 65 height 32
click at [503, 411] on button "Mo" at bounding box center [495, 420] width 42 height 33
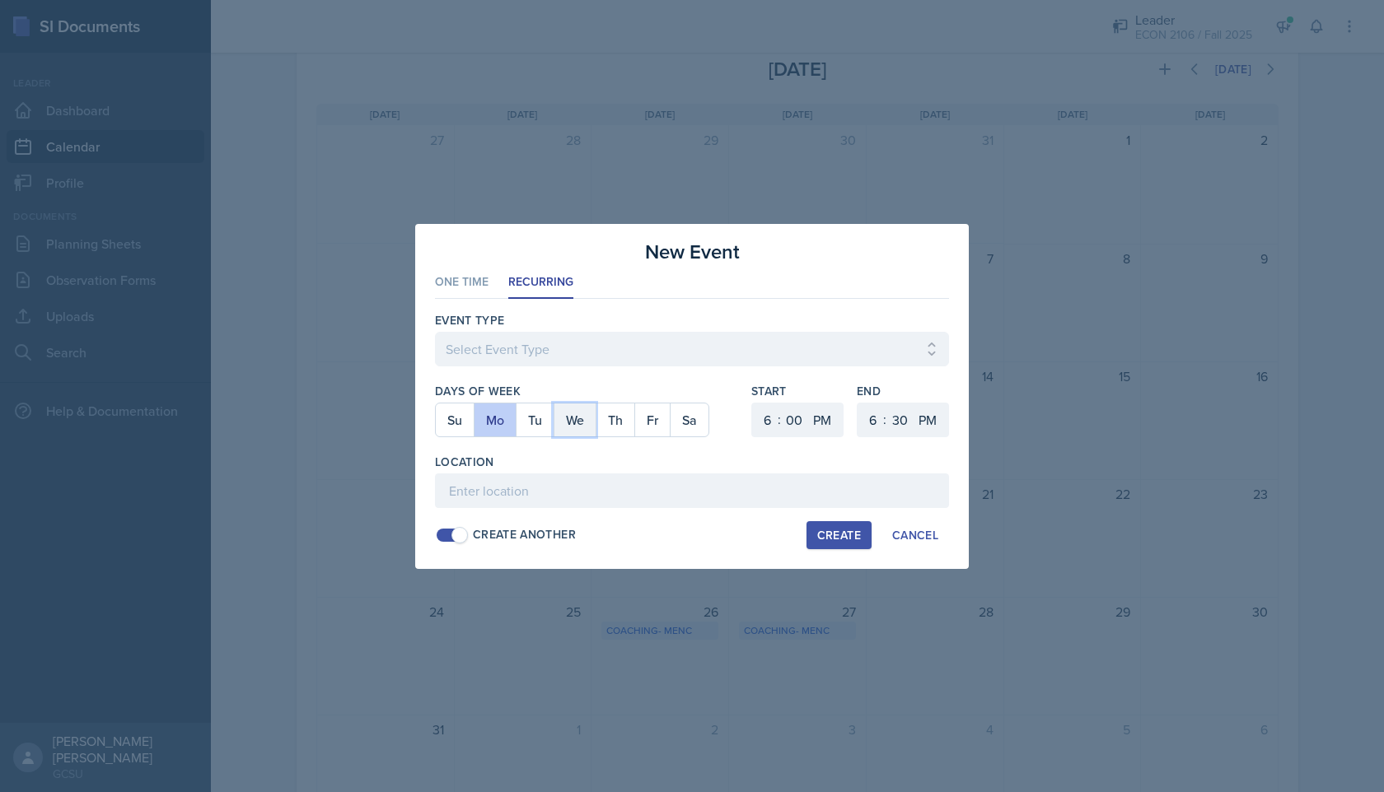
click at [573, 416] on button "We" at bounding box center [575, 420] width 42 height 33
click at [566, 330] on div "Event Type Select Event Type Leader Training New Calendar Event SI Session" at bounding box center [692, 347] width 514 height 71
click at [567, 343] on select "Select Event Type Leader Training New Calendar Event SI Session" at bounding box center [692, 349] width 514 height 35
select select "700c1d41-4793-48d3-8616-e09499dfb71d"
click at [792, 416] on select "00 05 10 15 20 25 30 35 40 45 50 55" at bounding box center [794, 420] width 26 height 35
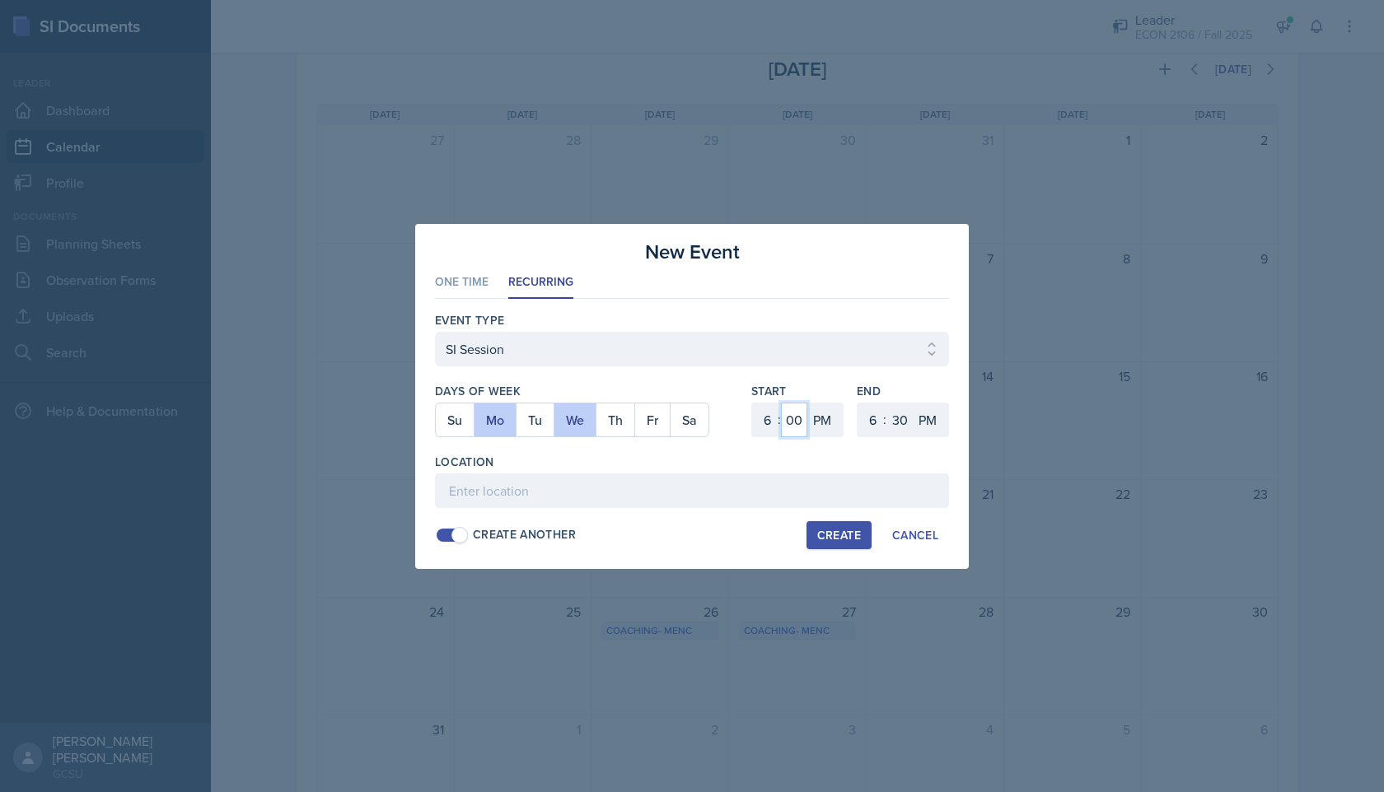
select select "30"
click at [872, 426] on select "1 2 3 4 5 6 7 8 9 10 11 12" at bounding box center [871, 420] width 26 height 35
select select "8"
click at [893, 420] on select "00 05 10 15 20 25 30 35 40 45 50 55" at bounding box center [899, 420] width 26 height 35
select select "0"
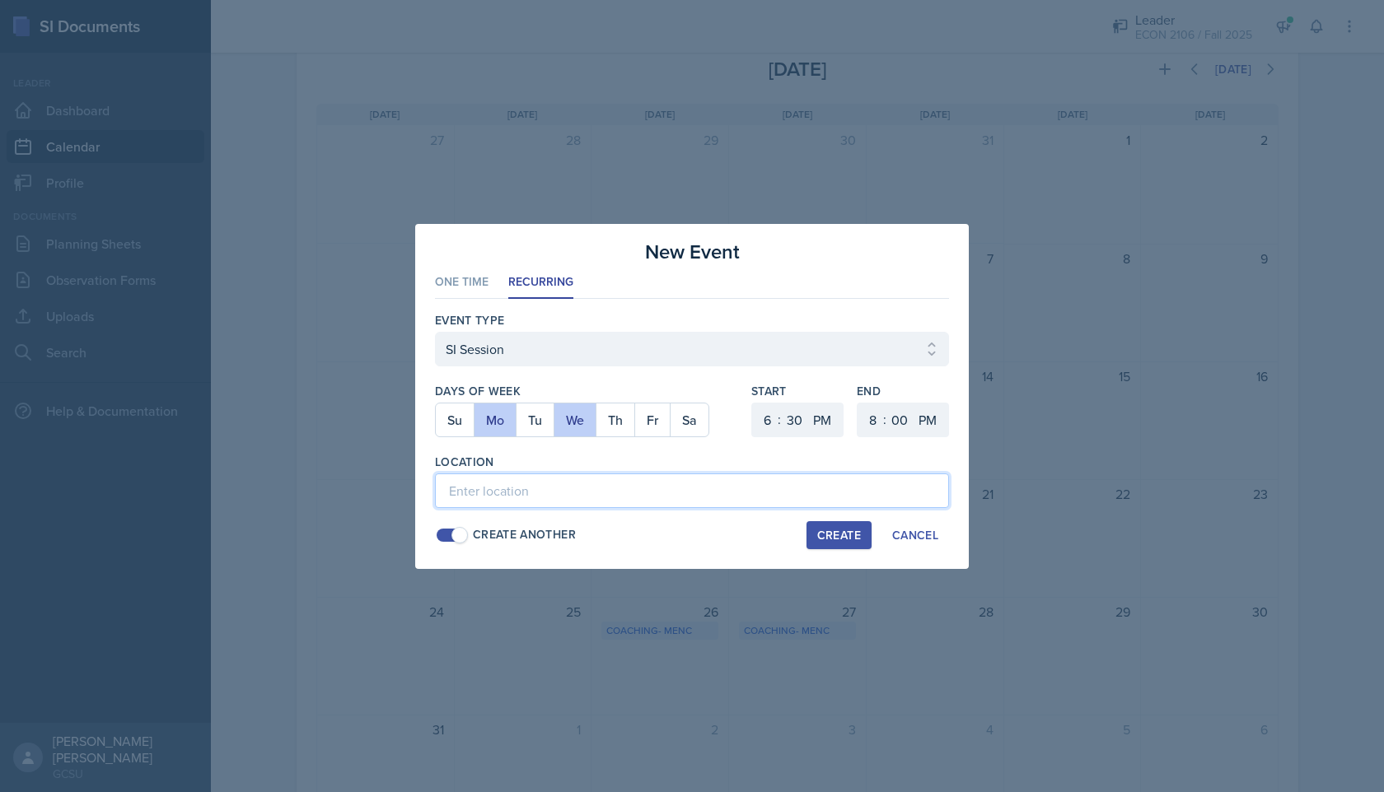
click at [746, 484] on input at bounding box center [692, 491] width 514 height 35
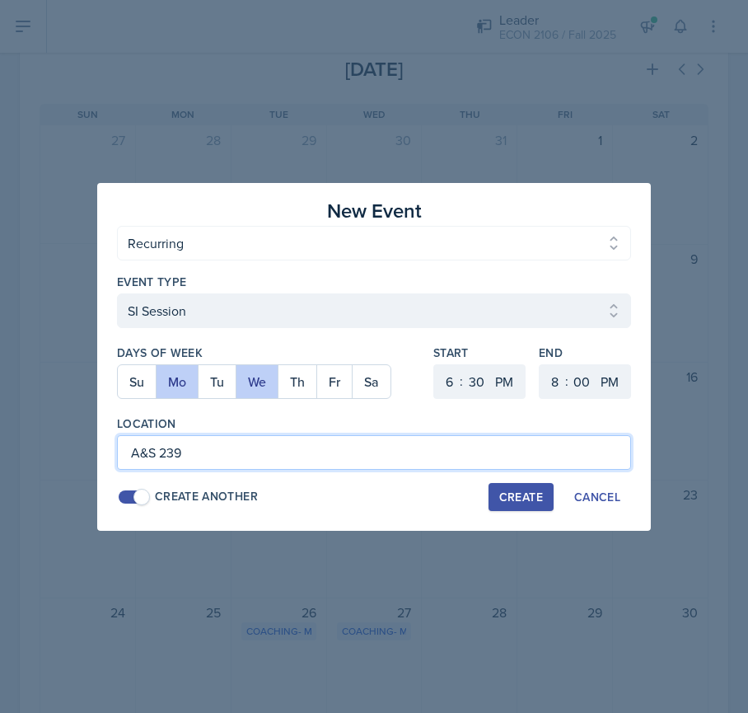
type input "A&S 239"
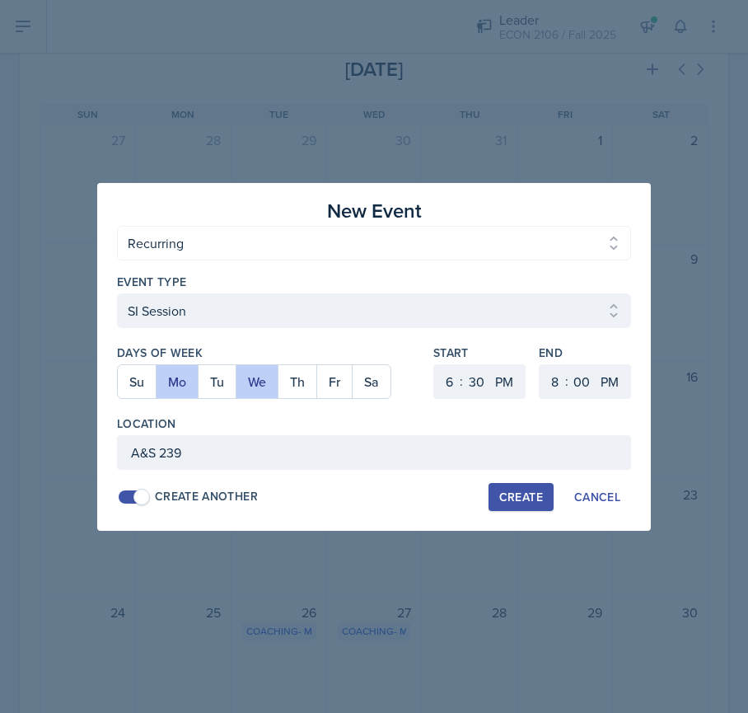
click at [512, 501] on div "Create" at bounding box center [521, 496] width 44 height 13
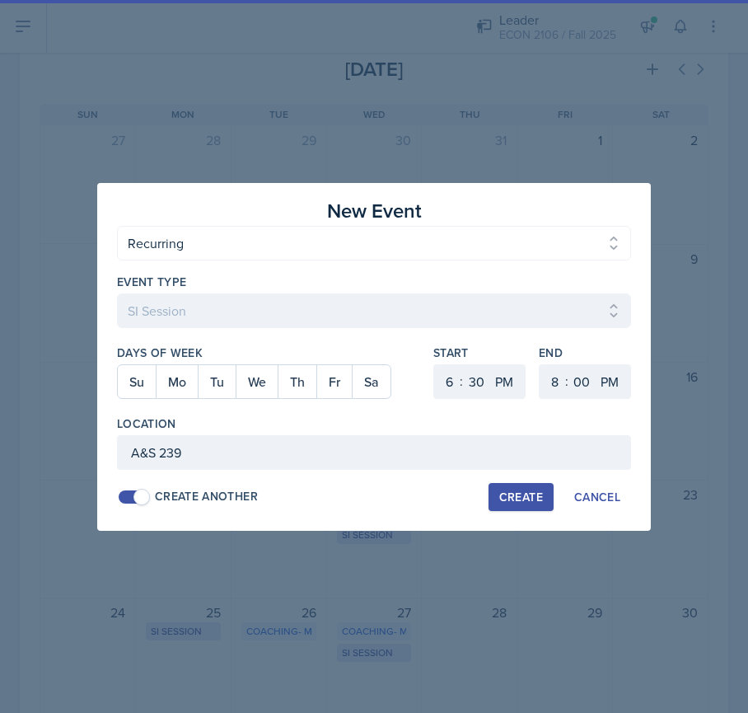
select select
select select "0"
select select "6"
select select "30"
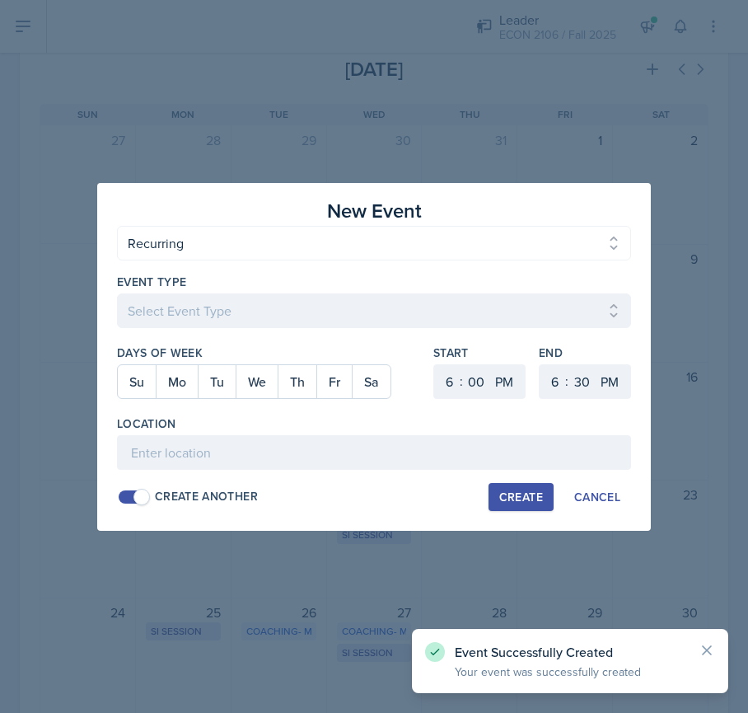
click at [436, 544] on div at bounding box center [374, 356] width 748 height 713
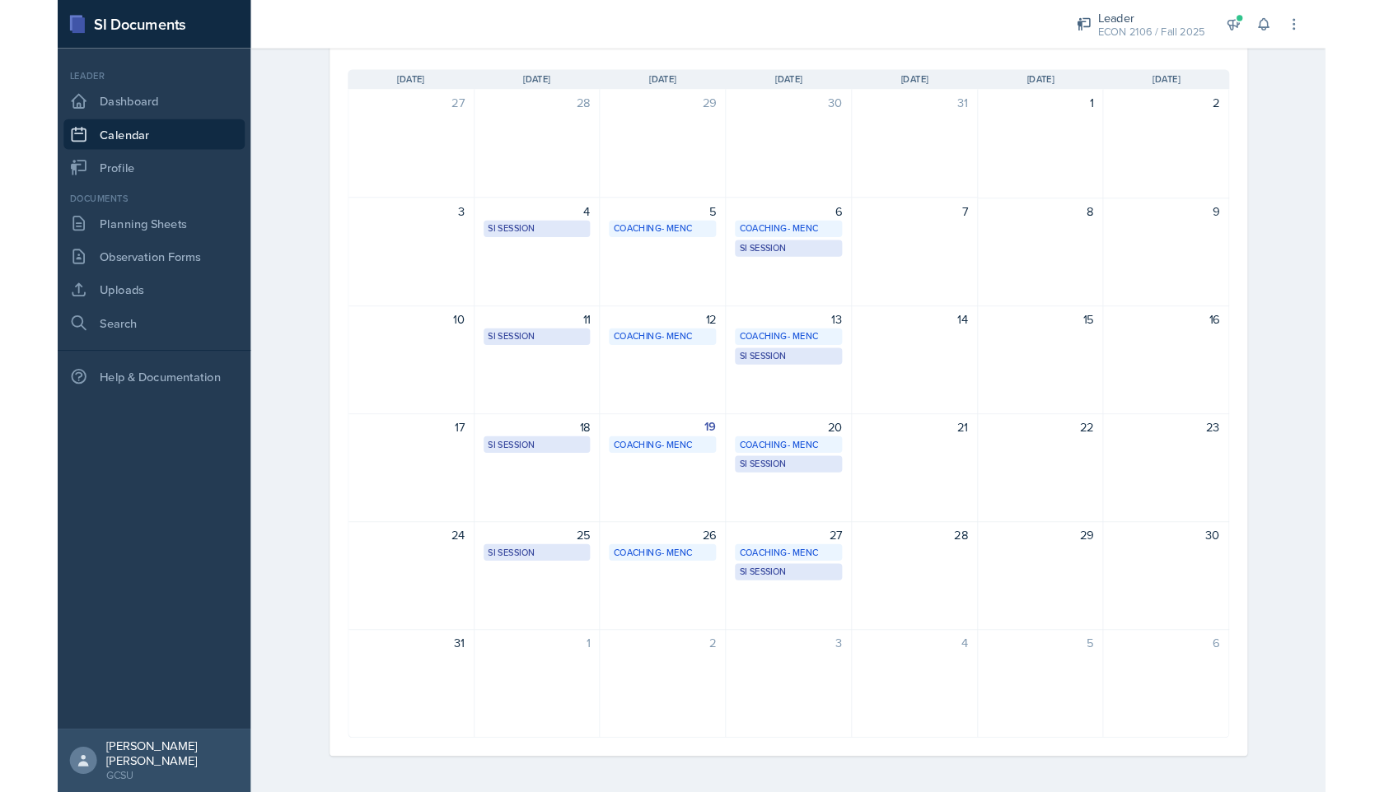
scroll to position [119, 0]
